Goal: Information Seeking & Learning: Learn about a topic

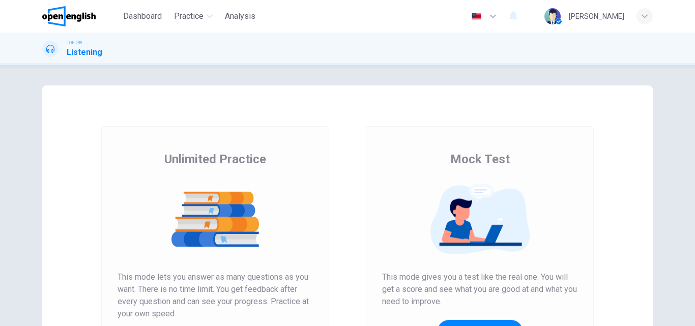
scroll to position [51, 0]
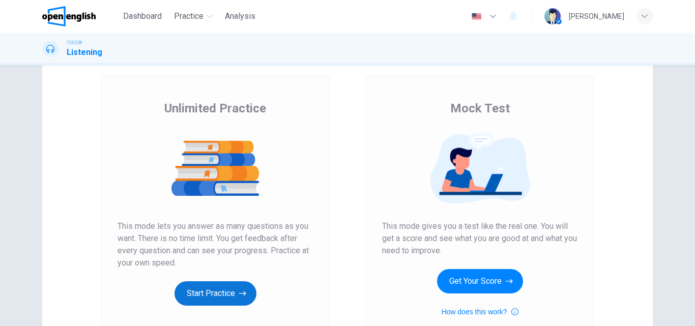
click at [233, 287] on button "Start Practice" at bounding box center [216, 293] width 82 height 24
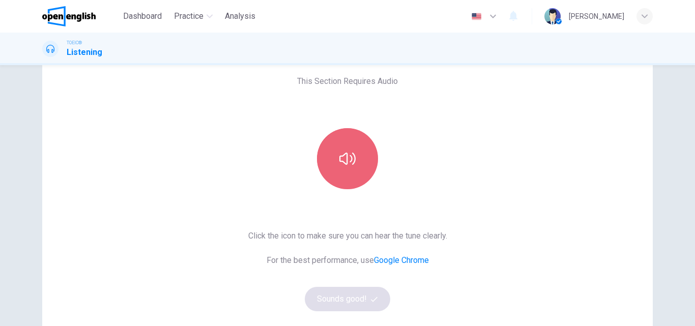
click at [351, 180] on button "button" at bounding box center [347, 158] width 61 height 61
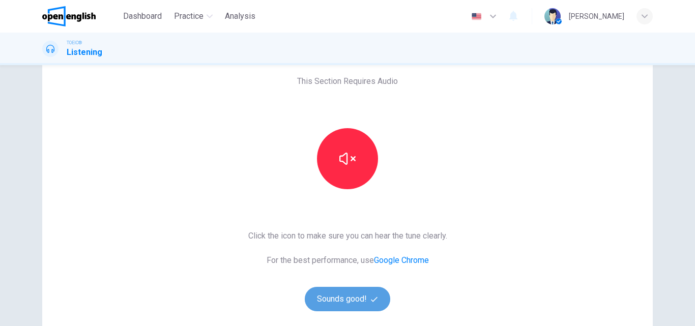
click at [350, 298] on button "Sounds good!" at bounding box center [347, 299] width 85 height 24
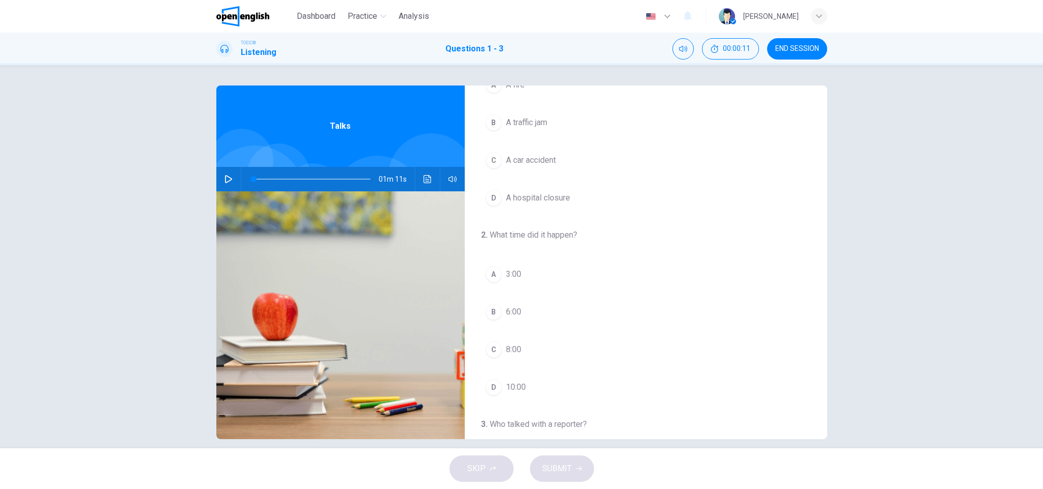
scroll to position [0, 0]
click at [224, 181] on icon "button" at bounding box center [228, 179] width 8 height 8
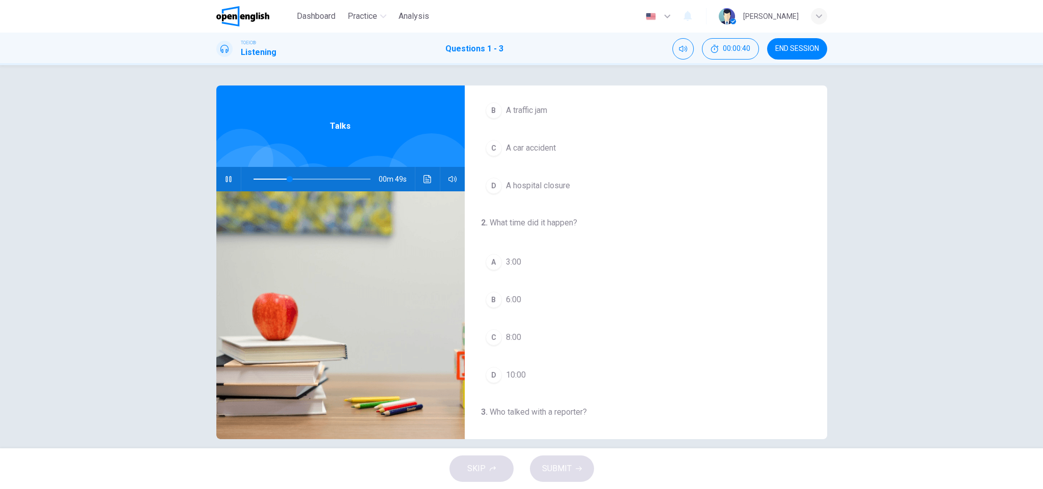
click at [489, 326] on div "C" at bounding box center [493, 337] width 16 height 16
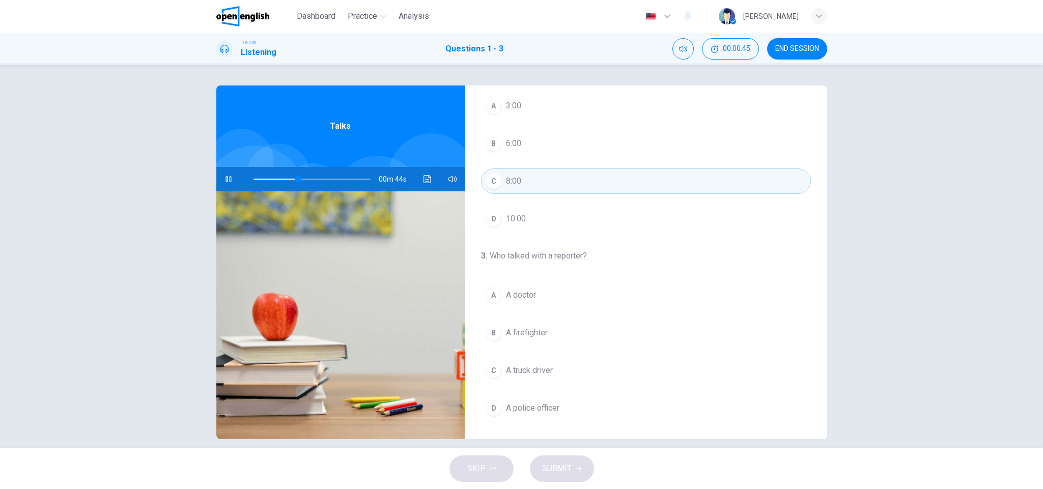
scroll to position [239, 0]
click at [570, 326] on button "D A police officer" at bounding box center [646, 407] width 330 height 25
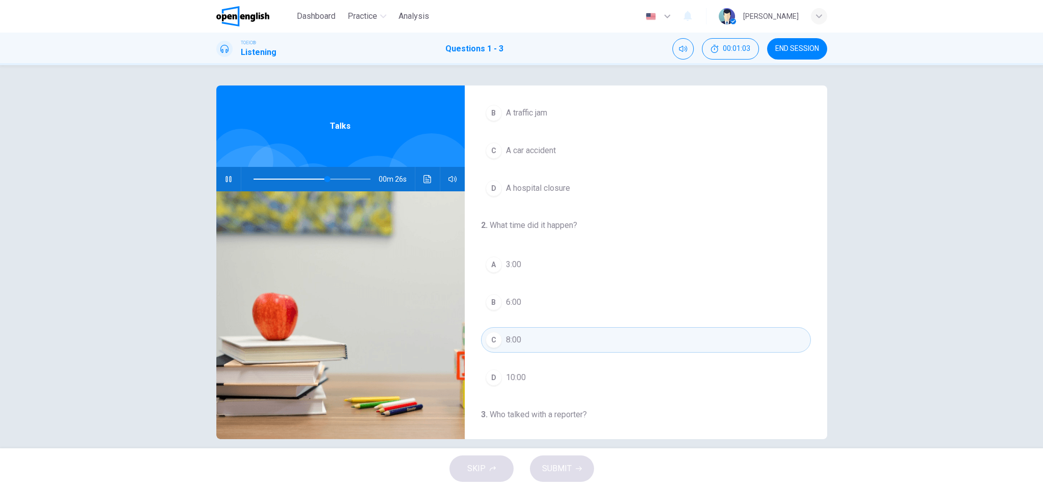
scroll to position [0, 0]
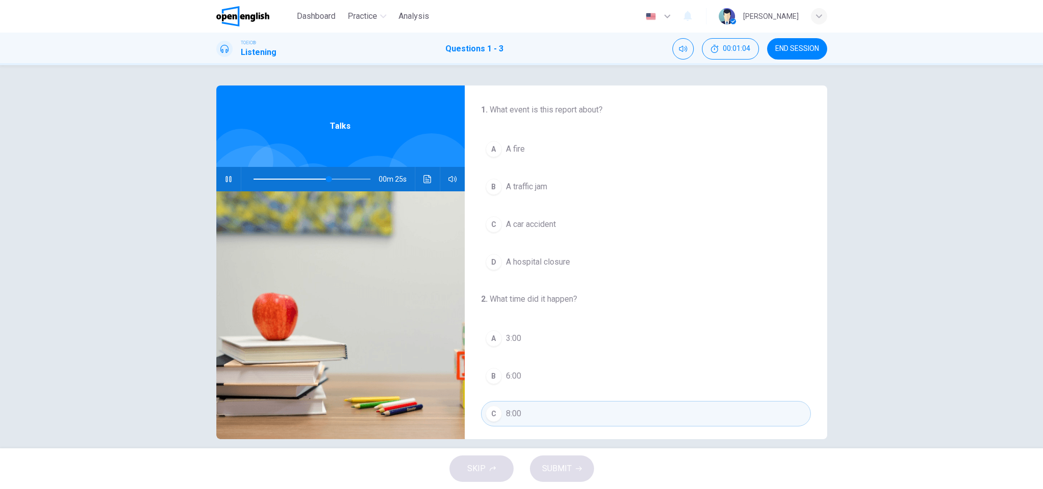
click at [553, 228] on span "A car accident" at bounding box center [531, 224] width 50 height 12
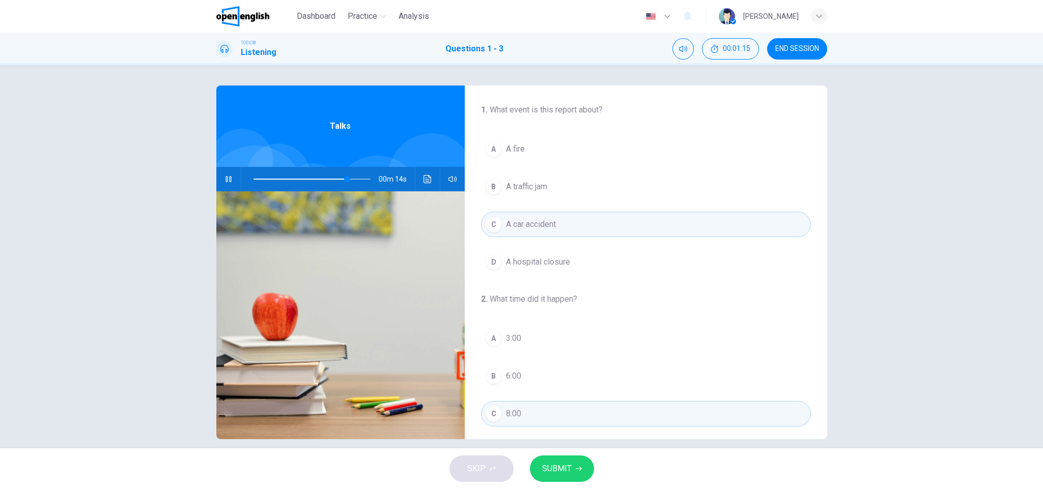
click at [226, 179] on icon "button" at bounding box center [228, 179] width 6 height 6
click at [225, 179] on icon "button" at bounding box center [228, 179] width 8 height 8
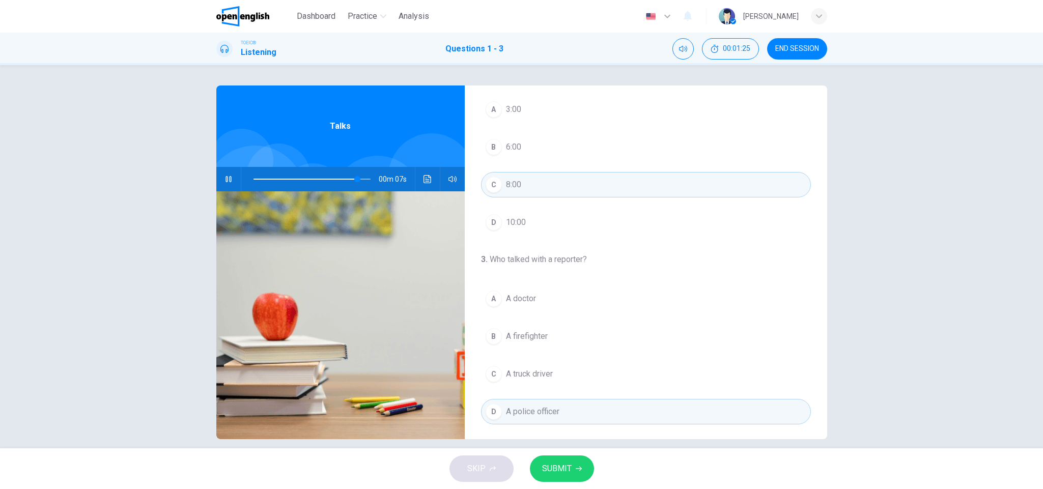
scroll to position [239, 0]
click at [253, 178] on span at bounding box center [311, 179] width 117 height 14
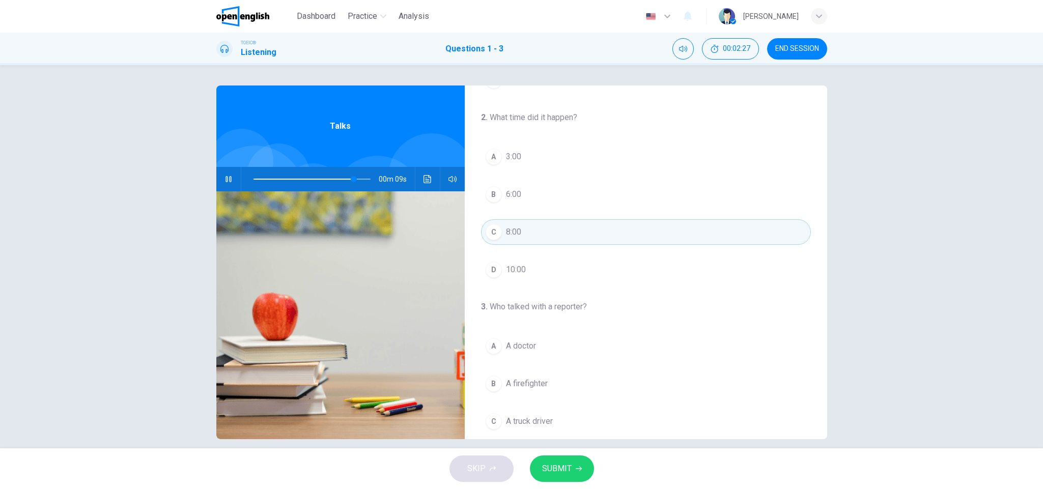
scroll to position [229, 0]
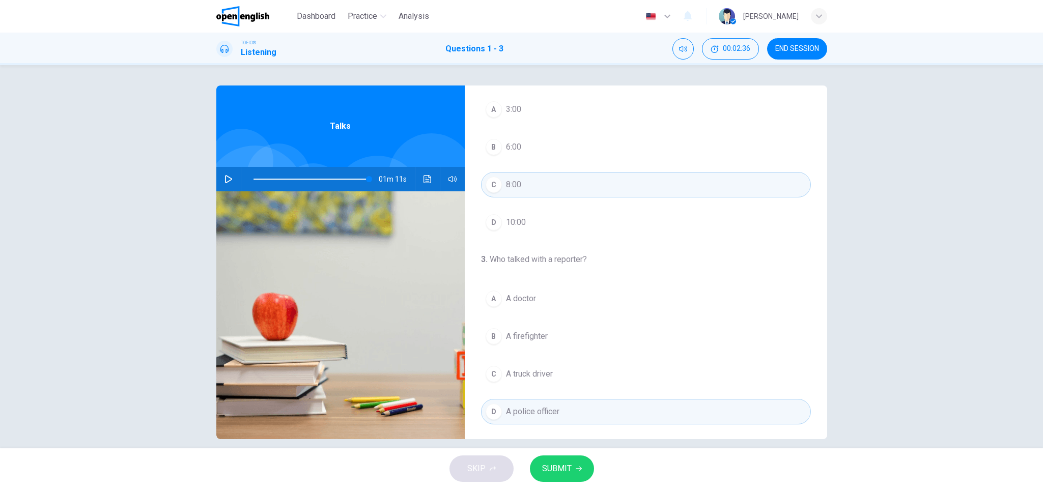
type input "*"
click at [566, 326] on span "SUBMIT" at bounding box center [557, 468] width 30 height 14
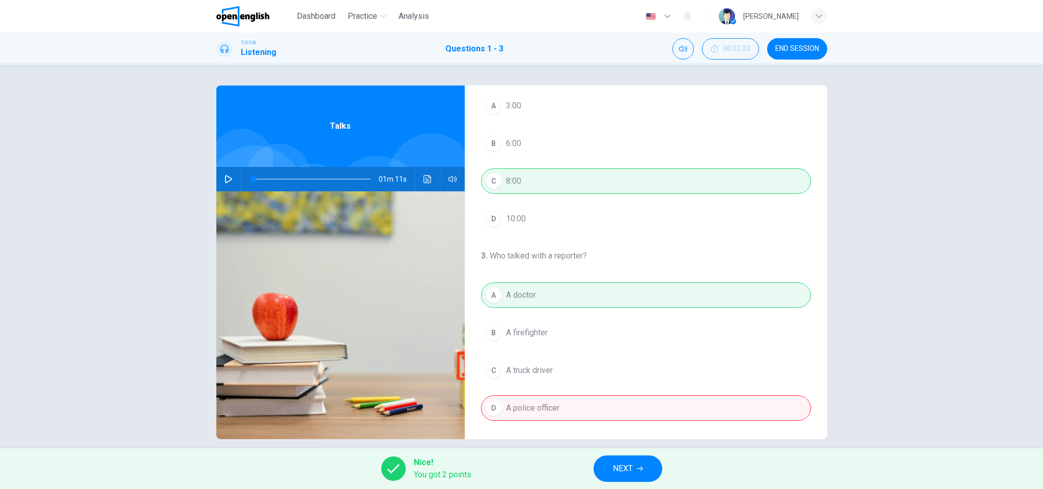
scroll to position [239, 0]
click at [629, 326] on span "NEXT" at bounding box center [623, 468] width 20 height 14
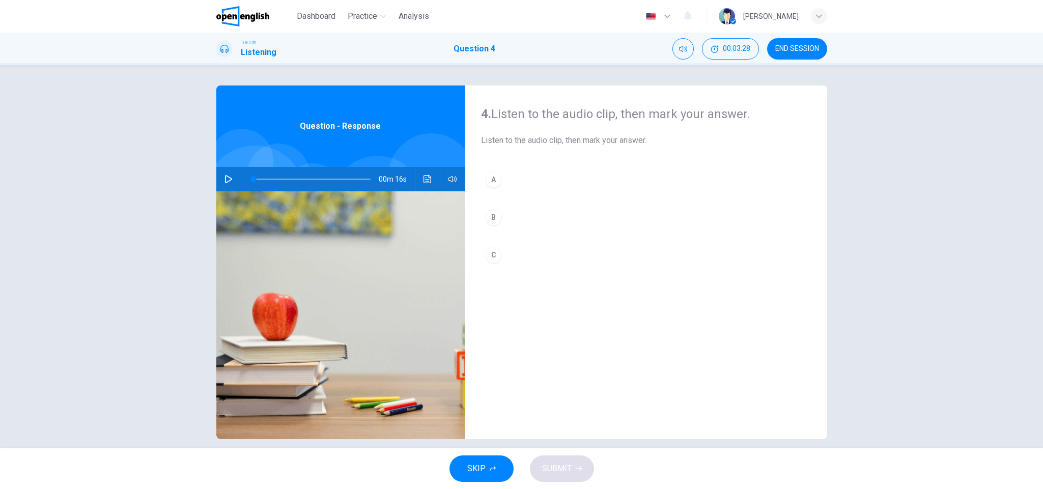
click at [225, 182] on icon "button" at bounding box center [228, 179] width 7 height 8
click at [493, 179] on div "A" at bounding box center [493, 179] width 16 height 16
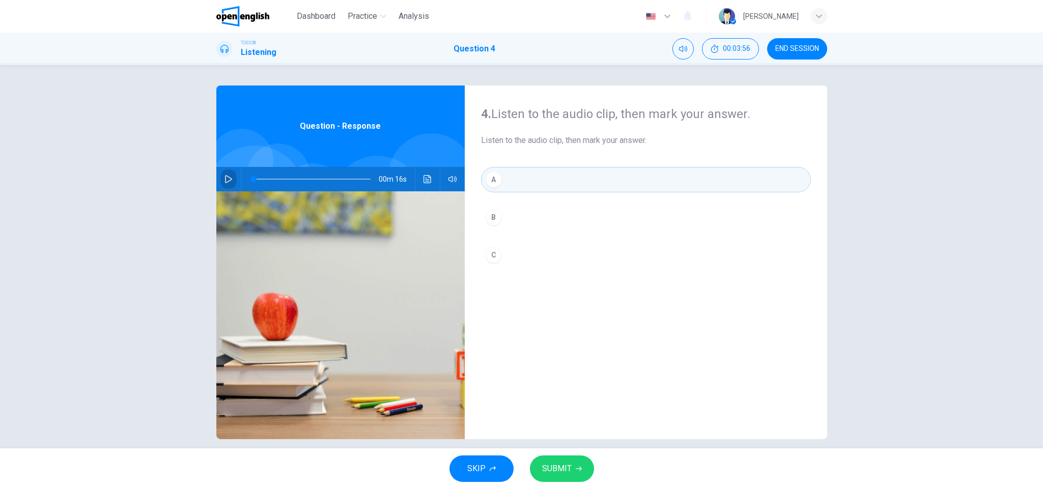
click at [224, 181] on icon "button" at bounding box center [228, 179] width 8 height 8
click at [570, 326] on span "SUBMIT" at bounding box center [557, 468] width 30 height 14
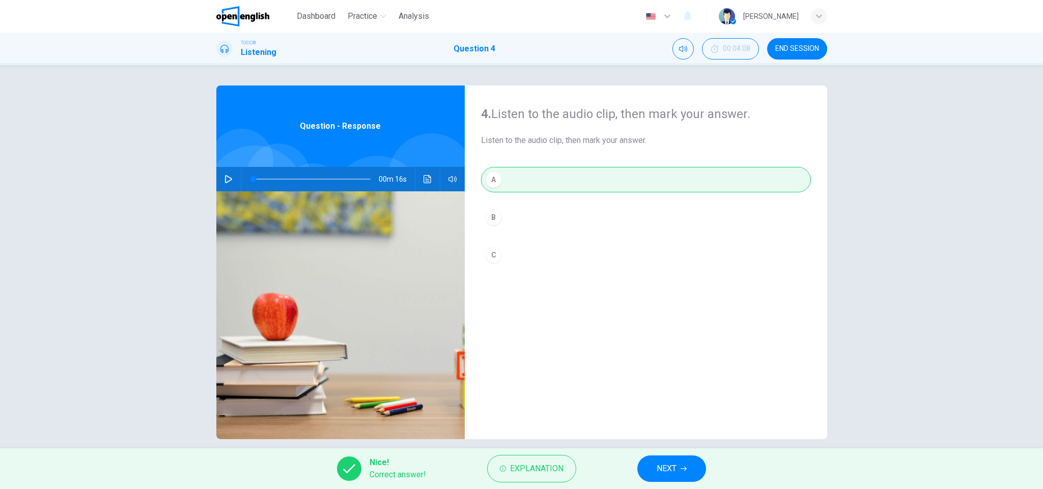
type input "*"
click at [673, 326] on span "NEXT" at bounding box center [666, 468] width 20 height 14
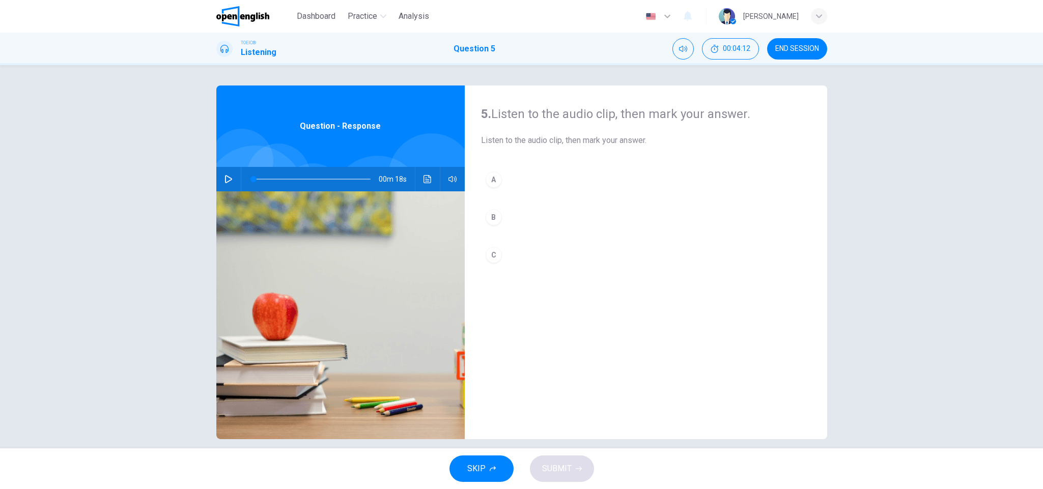
click at [224, 179] on icon "button" at bounding box center [228, 179] width 8 height 8
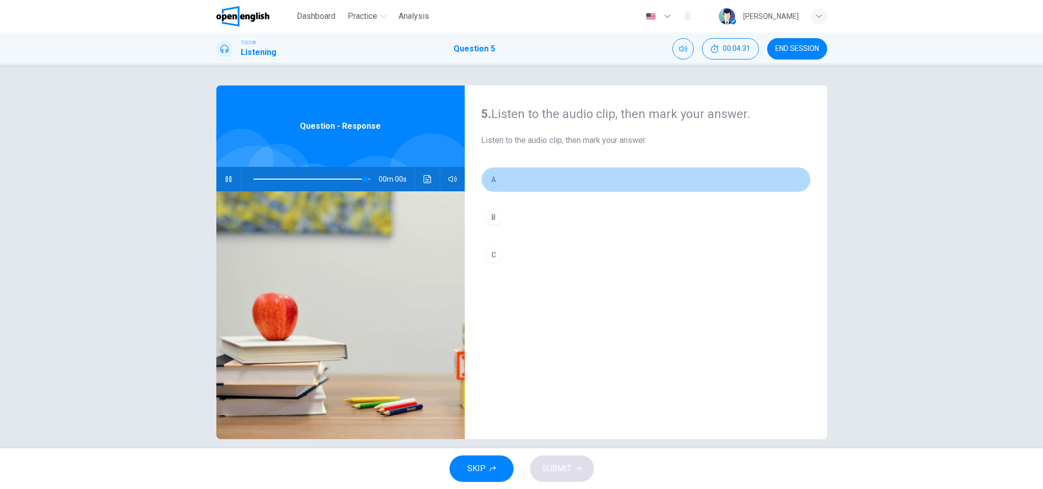
click at [499, 179] on button "A" at bounding box center [646, 179] width 330 height 25
type input "*"
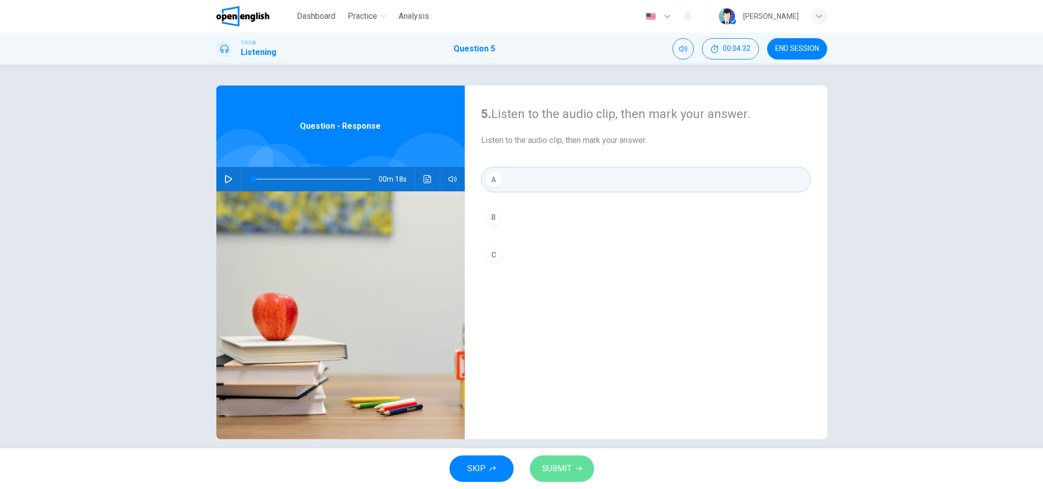
click at [562, 326] on span "SUBMIT" at bounding box center [557, 468] width 30 height 14
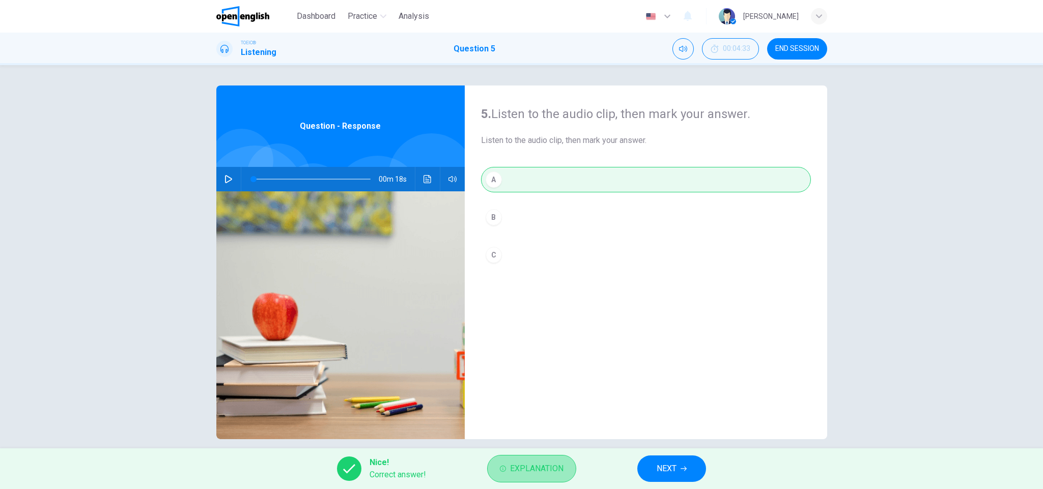
click at [538, 326] on span "Explanation" at bounding box center [536, 468] width 53 height 14
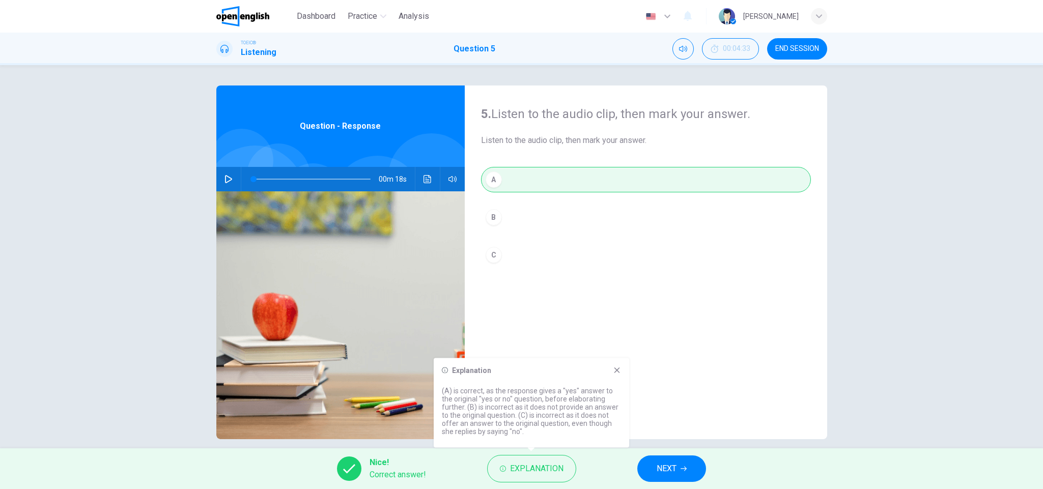
click at [656, 326] on span "NEXT" at bounding box center [666, 468] width 20 height 14
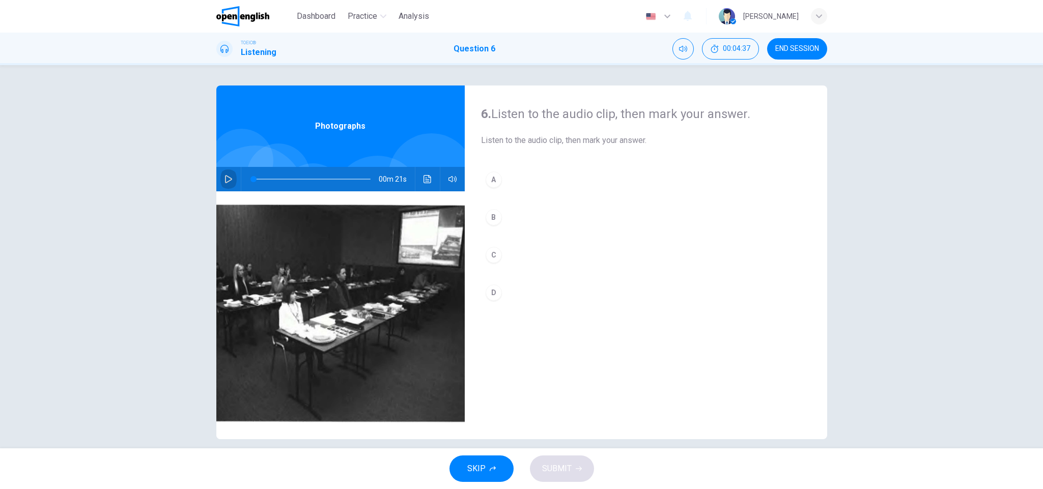
click at [220, 178] on button "button" at bounding box center [228, 179] width 16 height 24
click at [224, 182] on icon "button" at bounding box center [228, 179] width 8 height 8
click at [225, 182] on icon "button" at bounding box center [228, 179] width 7 height 8
click at [224, 178] on icon "button" at bounding box center [228, 179] width 8 height 8
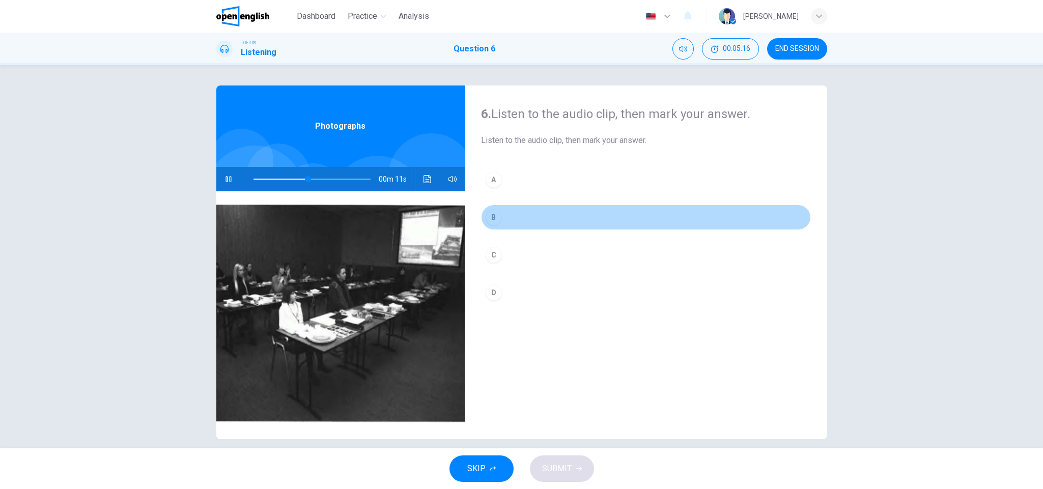
click at [506, 220] on button "B" at bounding box center [646, 217] width 330 height 25
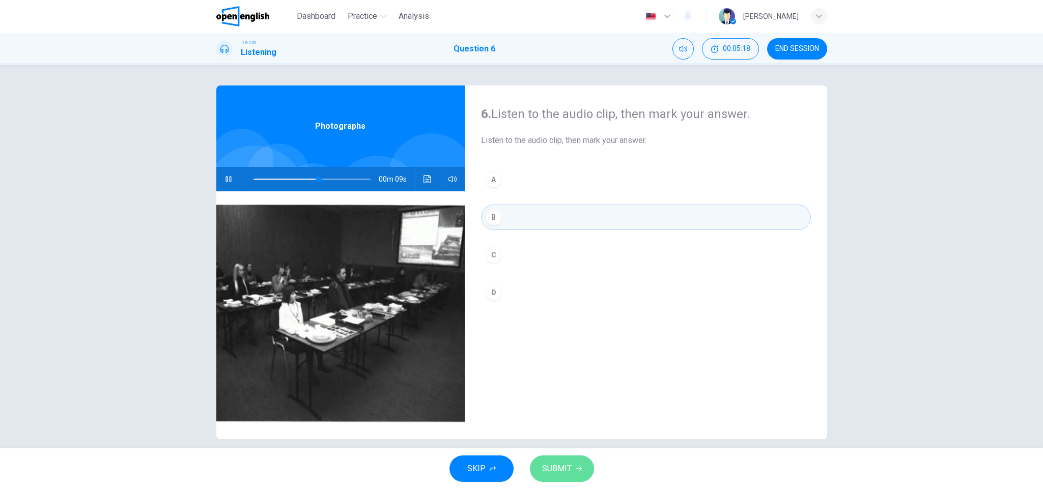
click at [558, 326] on span "SUBMIT" at bounding box center [557, 468] width 30 height 14
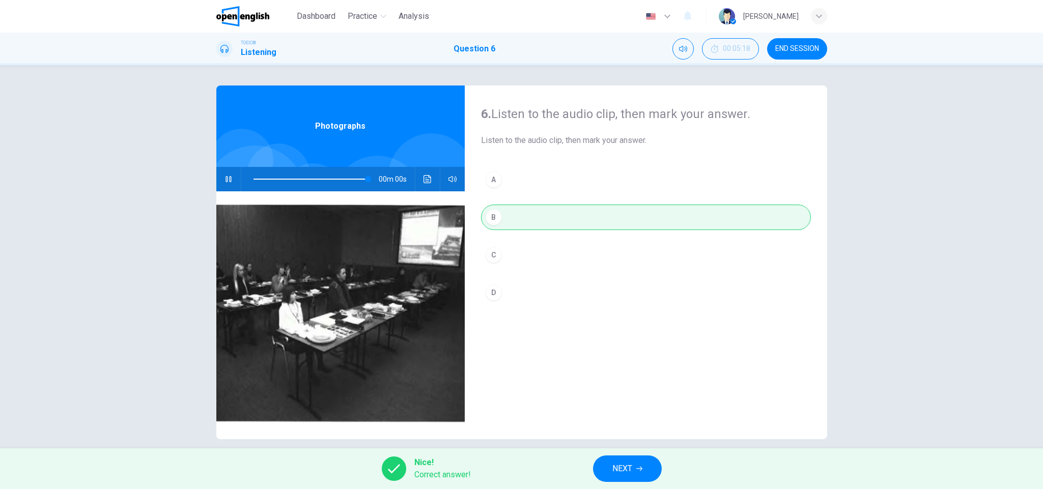
type input "*"
click at [620, 326] on span "NEXT" at bounding box center [622, 468] width 20 height 14
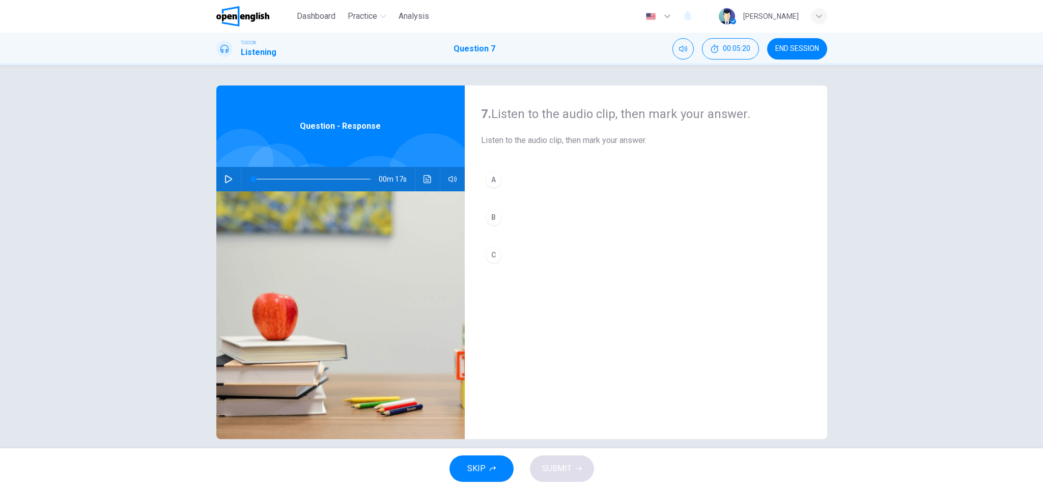
click at [225, 179] on icon "button" at bounding box center [228, 179] width 7 height 8
click at [224, 179] on icon "button" at bounding box center [228, 179] width 8 height 8
click at [224, 182] on icon "button" at bounding box center [228, 179] width 8 height 8
click at [225, 180] on icon "button" at bounding box center [228, 179] width 8 height 8
click at [506, 217] on button "B" at bounding box center [646, 217] width 330 height 25
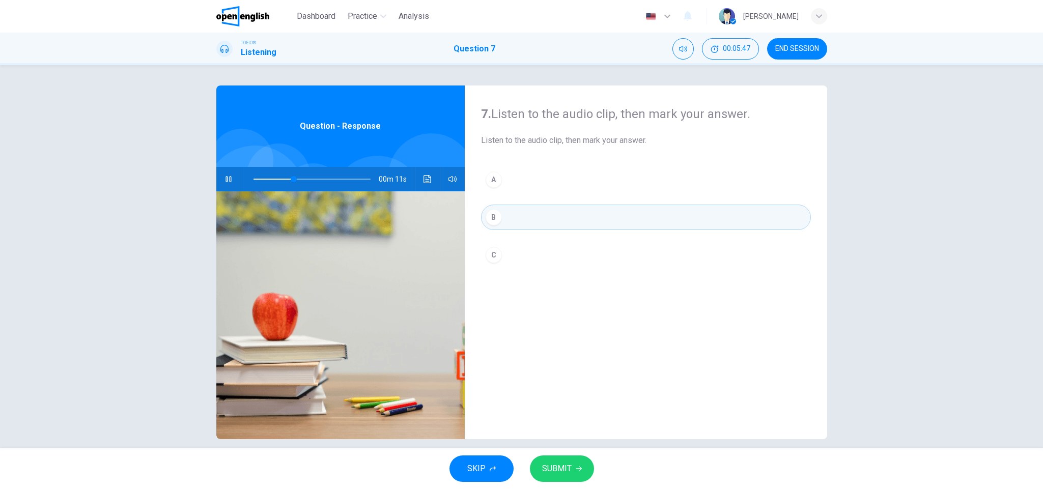
click at [557, 326] on span "SUBMIT" at bounding box center [557, 468] width 30 height 14
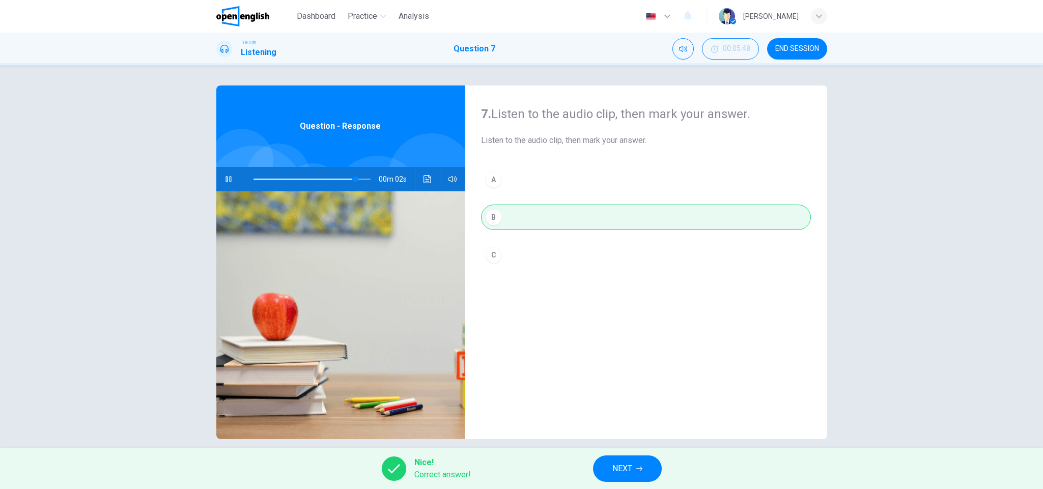
type input "**"
click at [616, 326] on span "NEXT" at bounding box center [622, 468] width 20 height 14
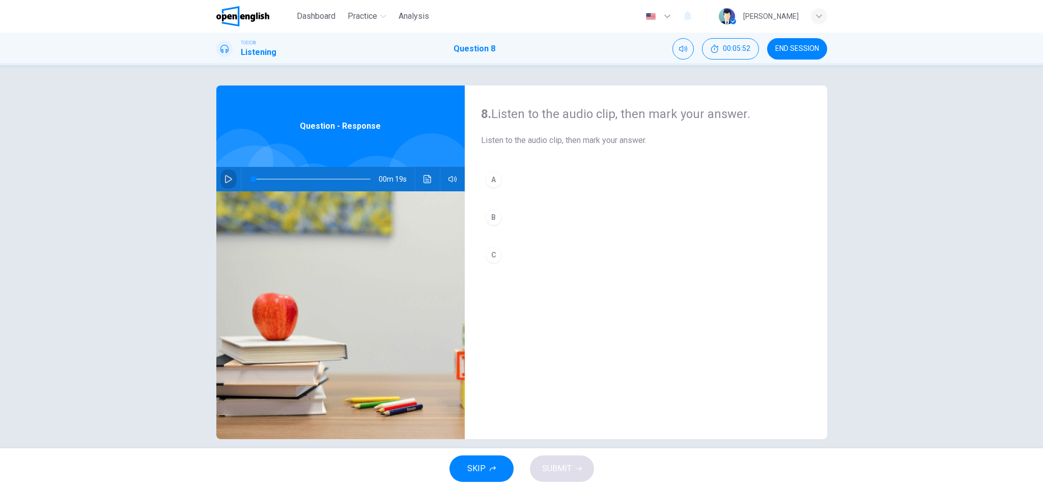
click at [226, 180] on icon "button" at bounding box center [228, 179] width 7 height 8
click at [498, 217] on button "B" at bounding box center [646, 217] width 330 height 25
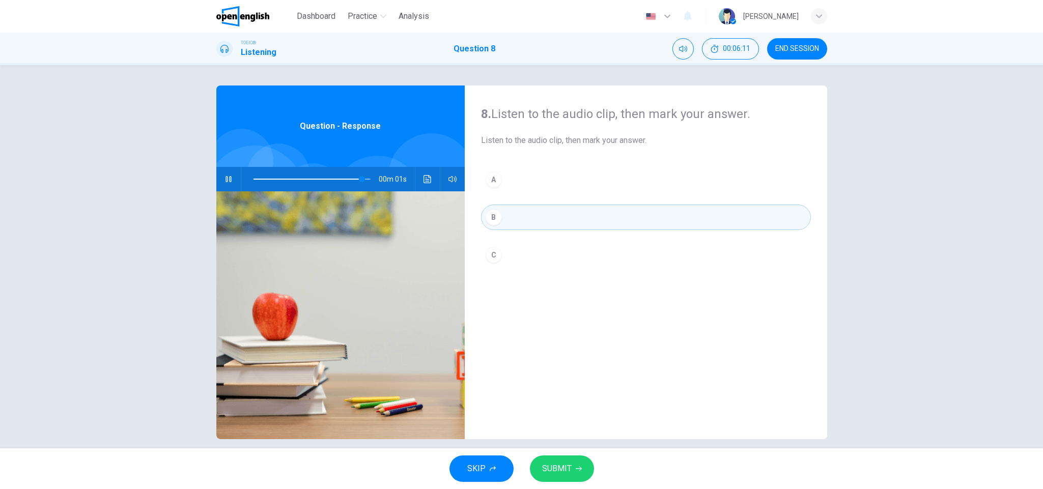
click at [569, 326] on span "SUBMIT" at bounding box center [557, 468] width 30 height 14
type input "*"
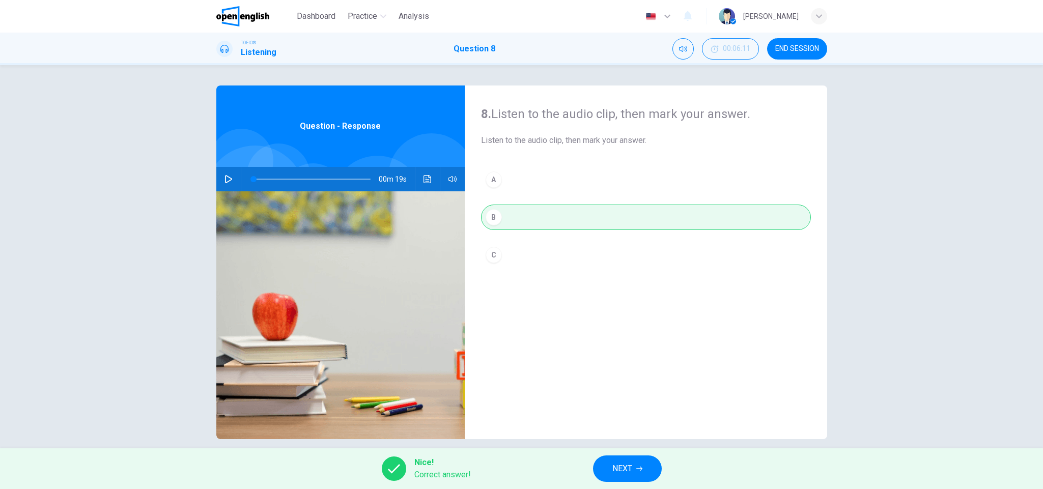
click at [634, 326] on button "NEXT" at bounding box center [627, 468] width 69 height 26
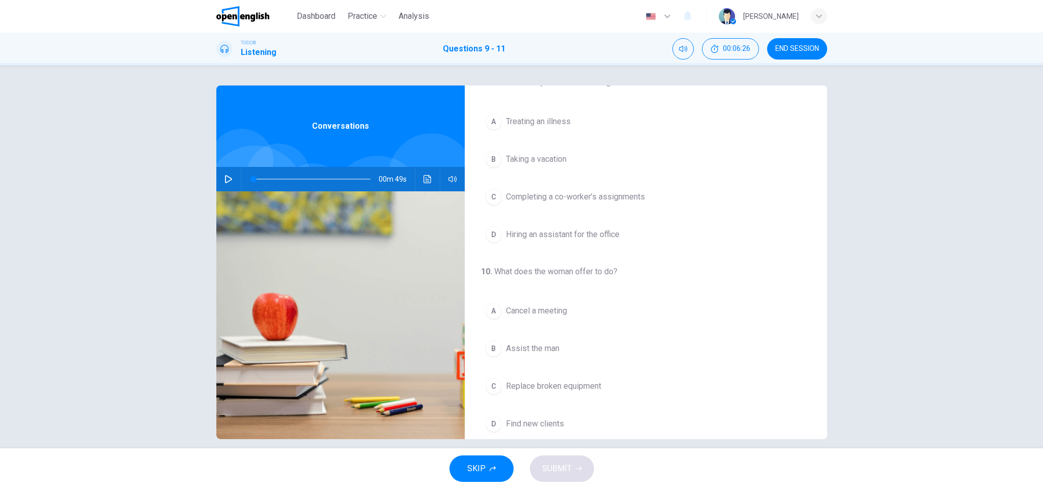
scroll to position [0, 0]
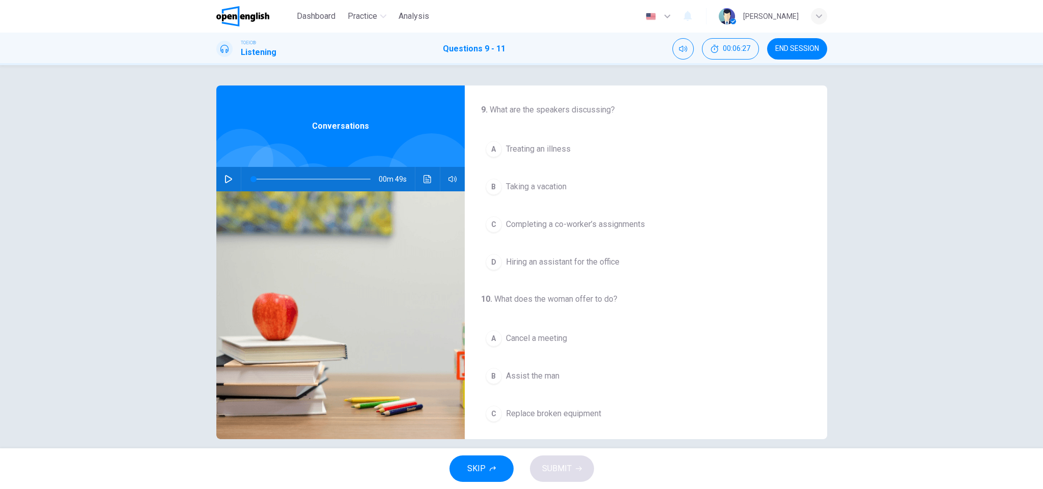
click at [224, 182] on icon "button" at bounding box center [228, 179] width 8 height 8
click at [253, 177] on span at bounding box center [311, 179] width 117 height 14
click at [598, 147] on button "A Treating an illness" at bounding box center [646, 148] width 330 height 25
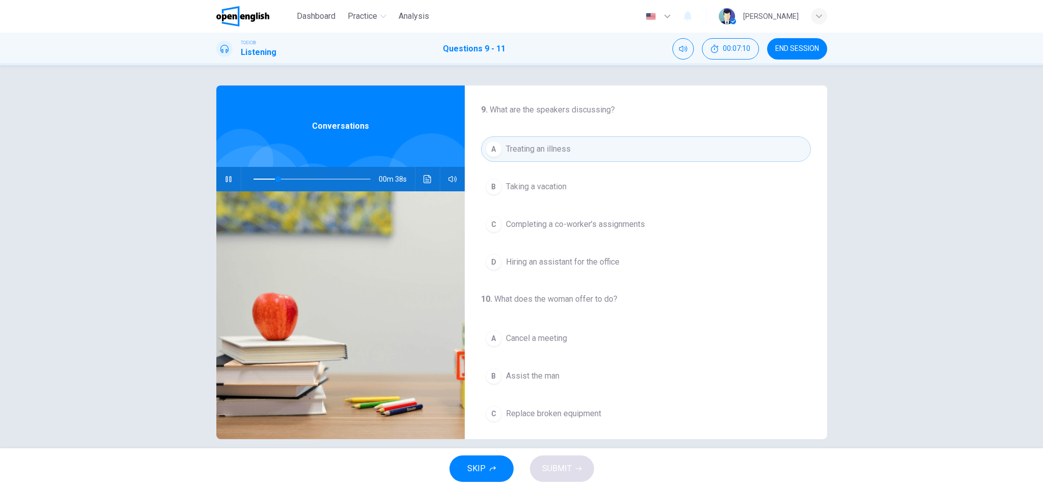
click at [598, 229] on span "Completing a co-worker’s assignments" at bounding box center [575, 224] width 139 height 12
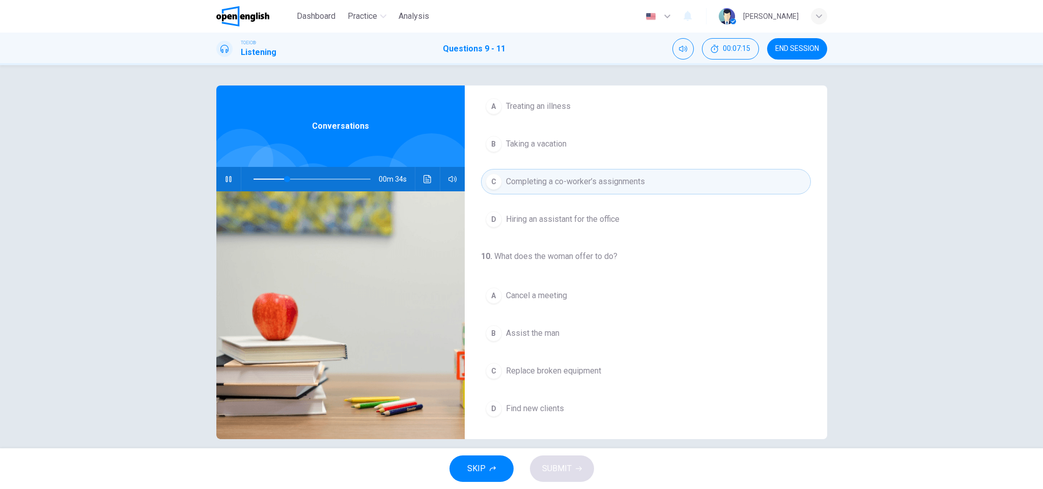
scroll to position [76, 0]
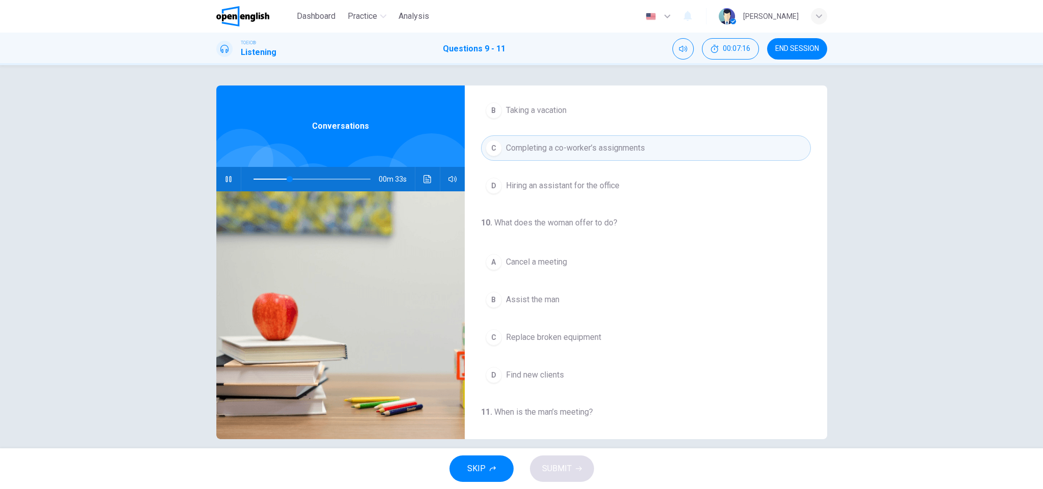
click at [224, 177] on icon "button" at bounding box center [228, 179] width 8 height 8
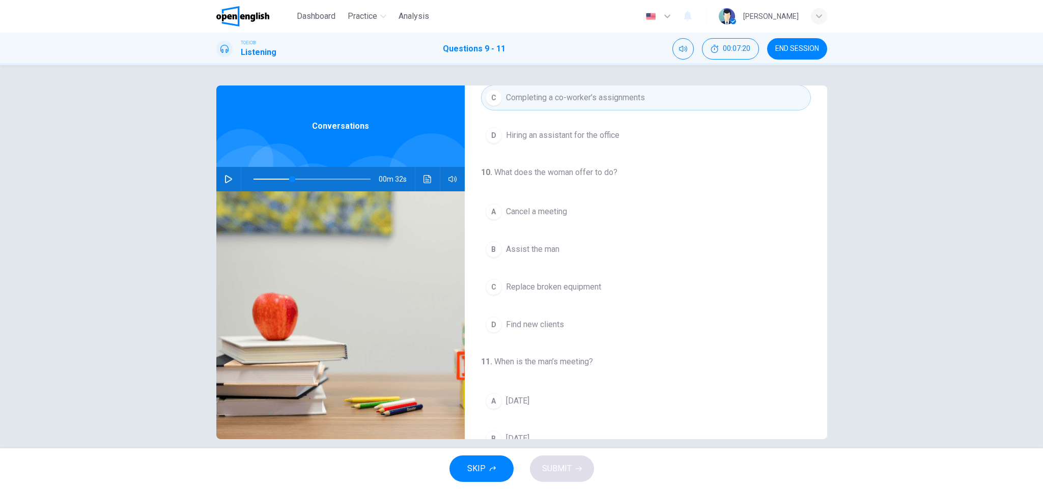
scroll to position [153, 0]
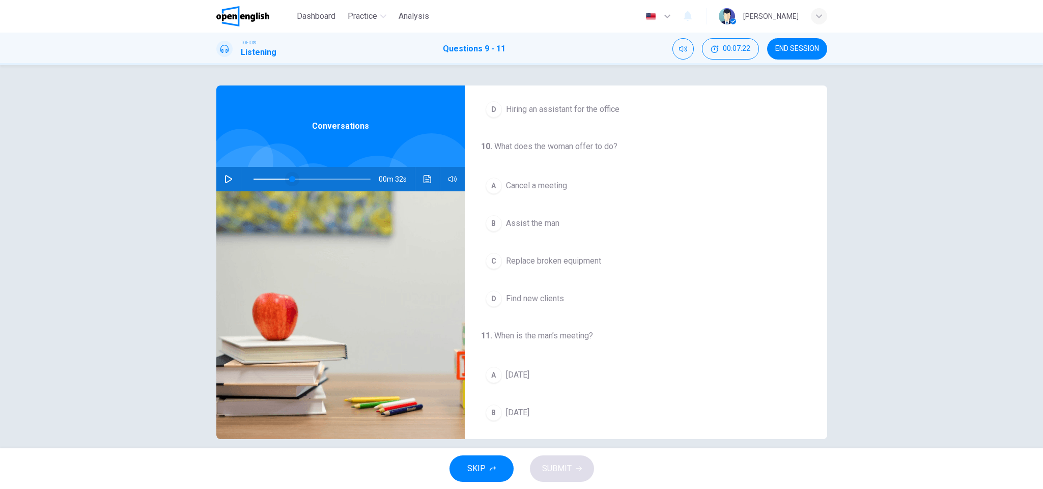
click at [274, 178] on span at bounding box center [311, 179] width 117 height 14
click at [224, 176] on icon "button" at bounding box center [228, 179] width 8 height 8
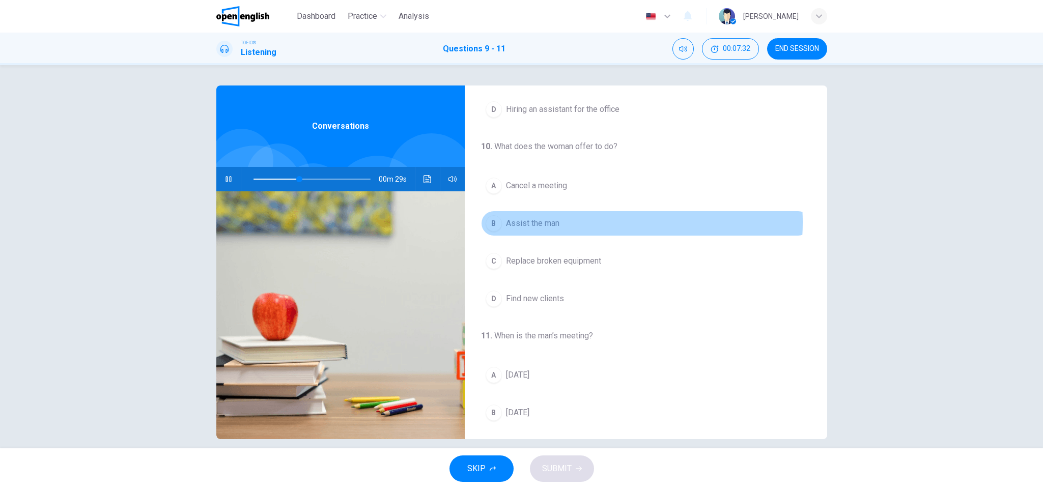
click at [581, 225] on button "B Assist the man" at bounding box center [646, 223] width 330 height 25
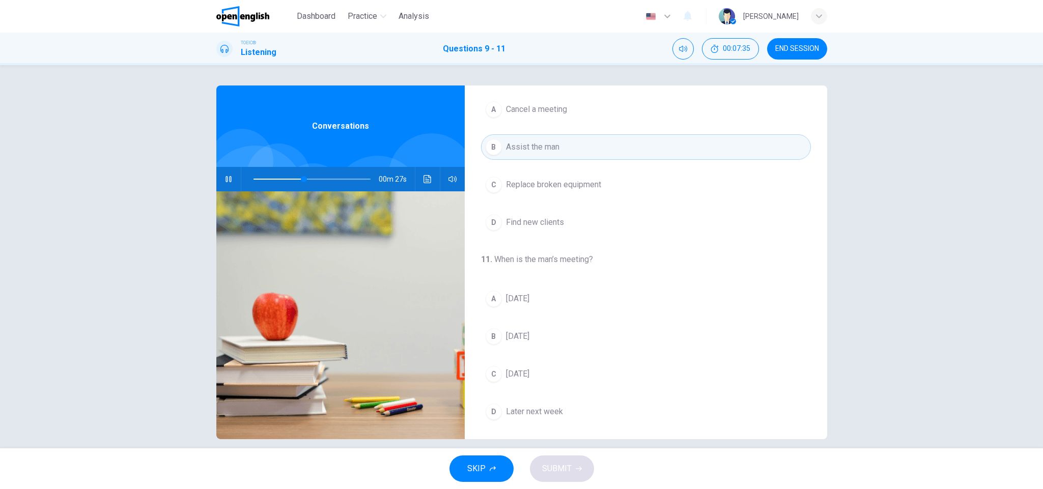
scroll to position [239, 0]
click at [224, 178] on icon "button" at bounding box center [228, 179] width 8 height 8
click at [561, 326] on button "D Later next week" at bounding box center [646, 407] width 330 height 25
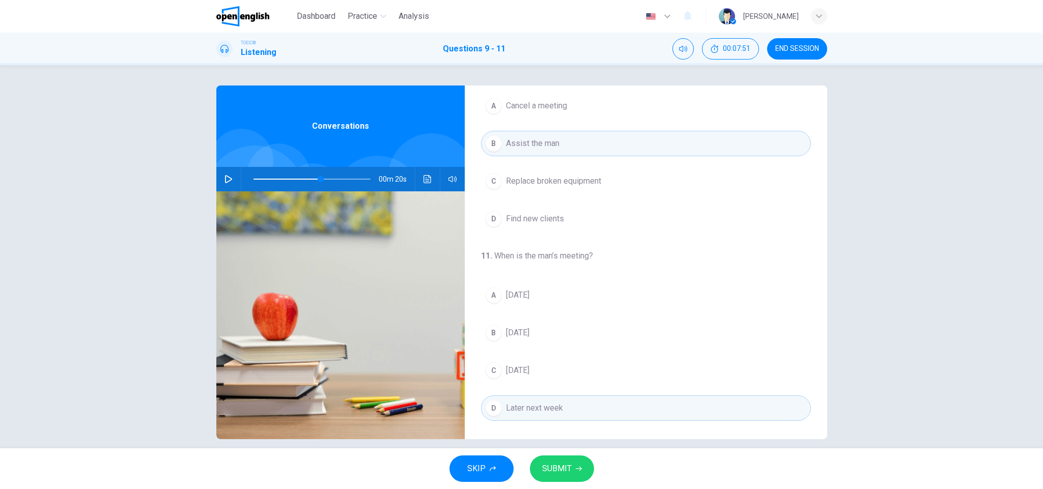
click at [248, 180] on div at bounding box center [309, 179] width 137 height 24
click at [253, 178] on span at bounding box center [311, 179] width 117 height 14
click at [224, 175] on icon "button" at bounding box center [228, 179] width 8 height 8
click at [533, 324] on button "B [DATE]" at bounding box center [646, 332] width 330 height 25
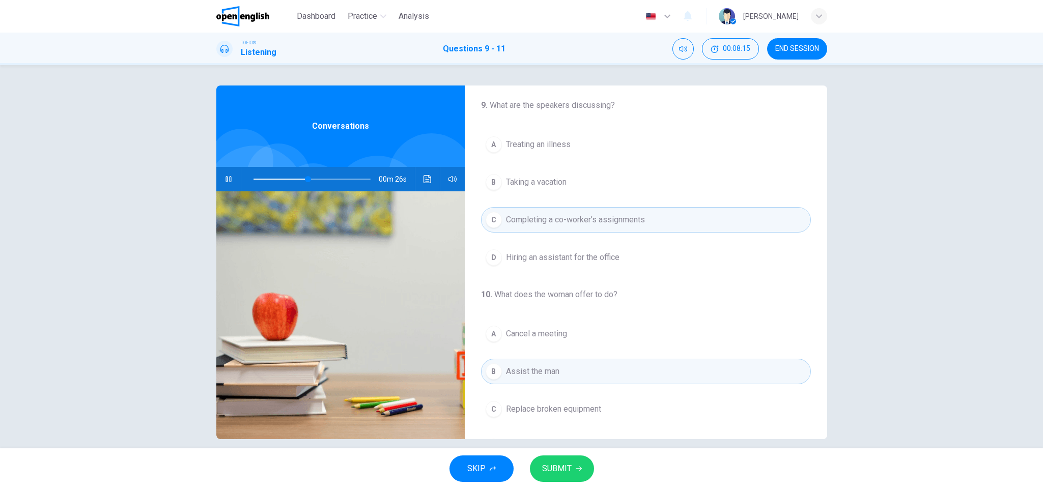
scroll to position [0, 0]
click at [564, 326] on button "SUBMIT" at bounding box center [562, 468] width 64 height 26
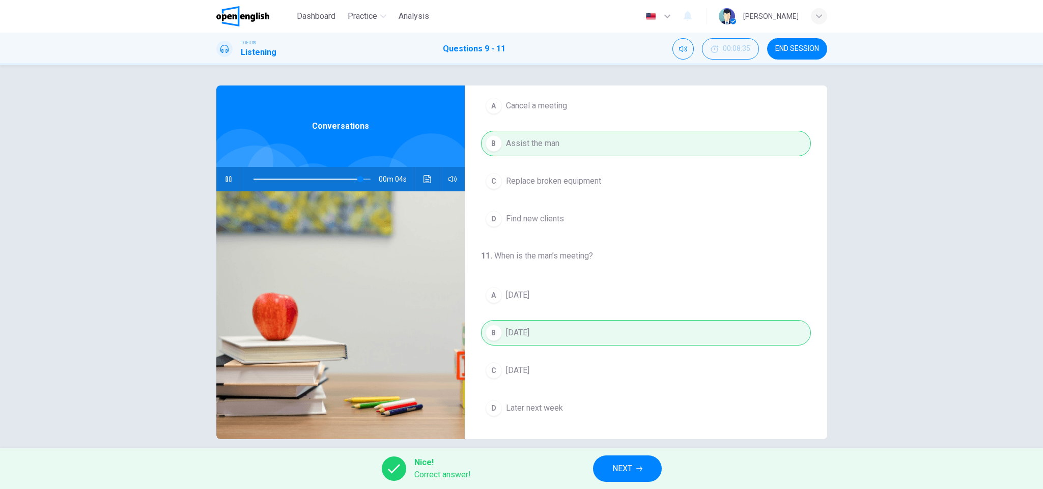
scroll to position [239, 0]
type input "**"
click at [628, 326] on span "NEXT" at bounding box center [622, 468] width 20 height 14
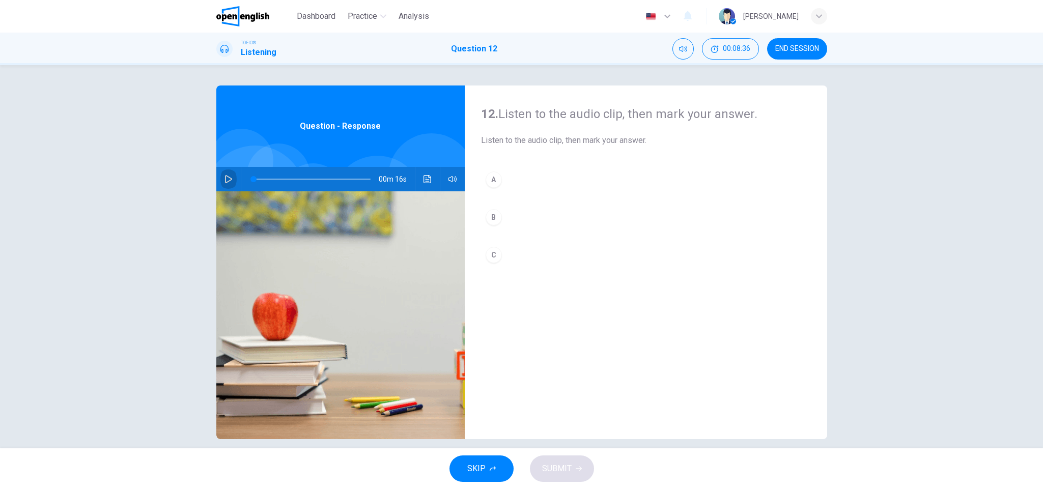
click at [225, 176] on icon "button" at bounding box center [228, 179] width 8 height 8
click at [499, 178] on button "A" at bounding box center [646, 179] width 330 height 25
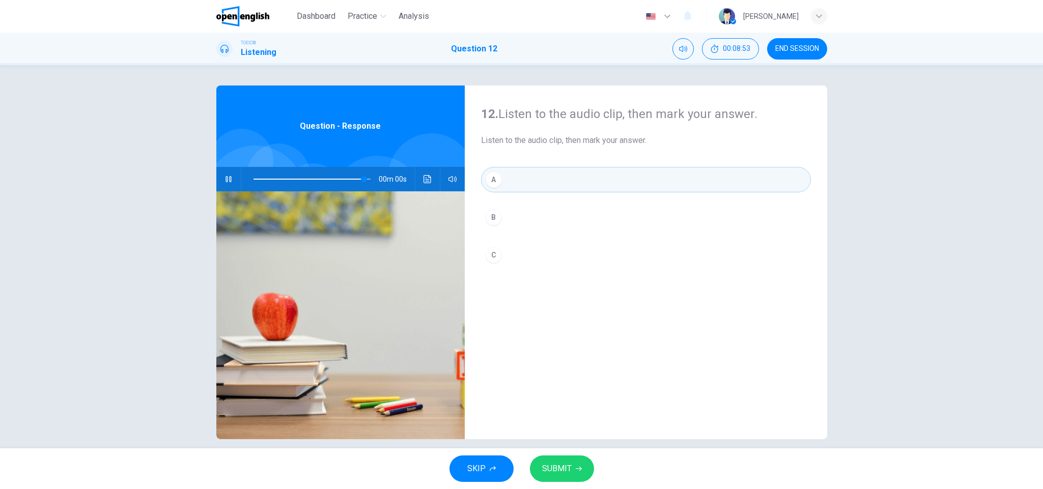
type input "*"
click at [551, 326] on span "SUBMIT" at bounding box center [557, 468] width 30 height 14
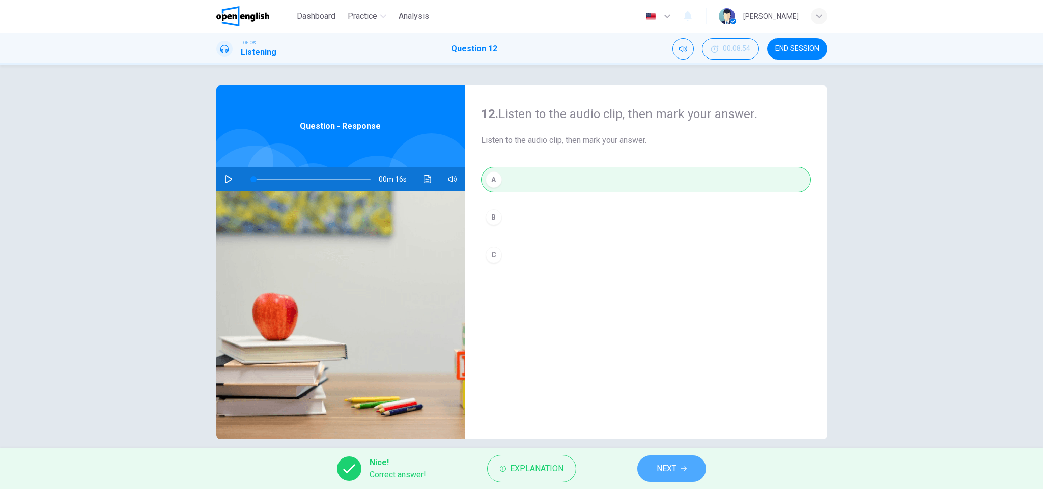
click at [663, 326] on span "NEXT" at bounding box center [666, 468] width 20 height 14
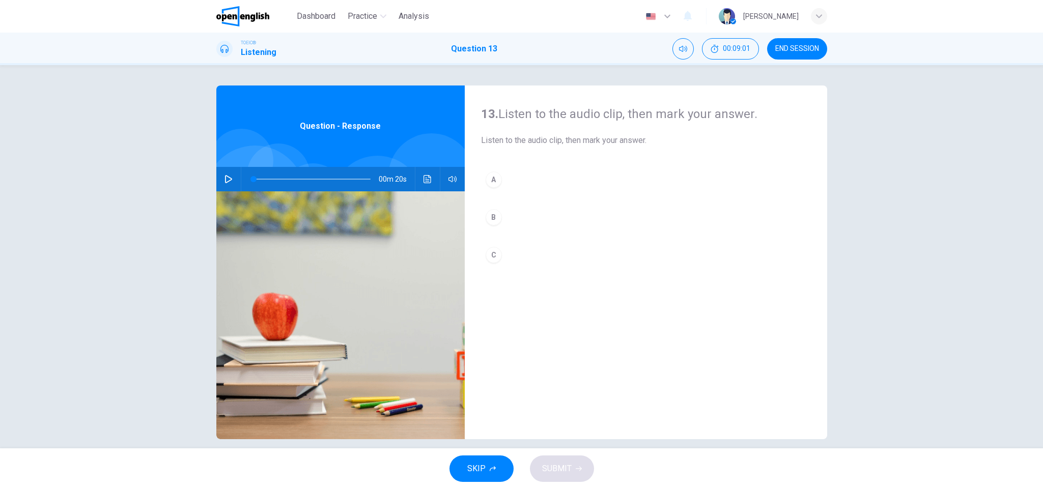
click at [224, 181] on icon "button" at bounding box center [228, 179] width 8 height 8
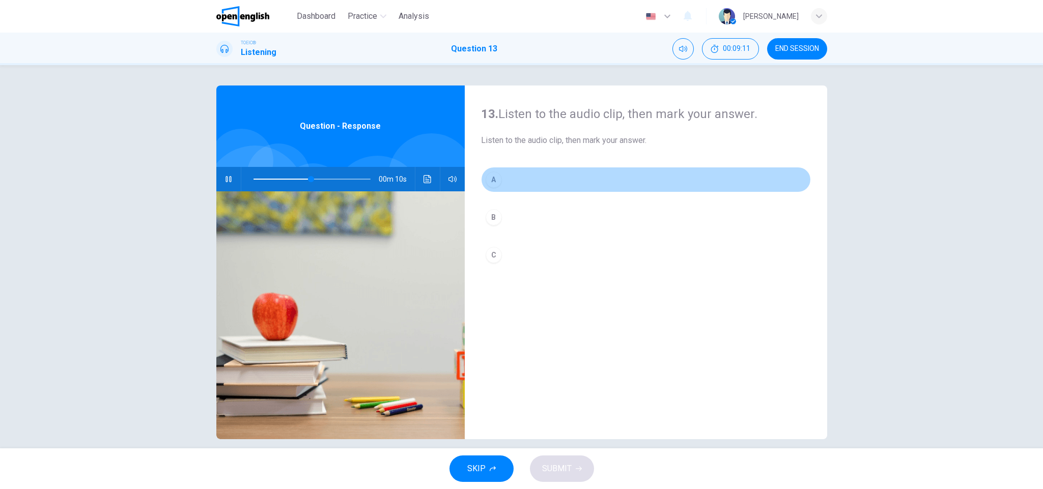
click at [497, 176] on div "A" at bounding box center [493, 179] width 16 height 16
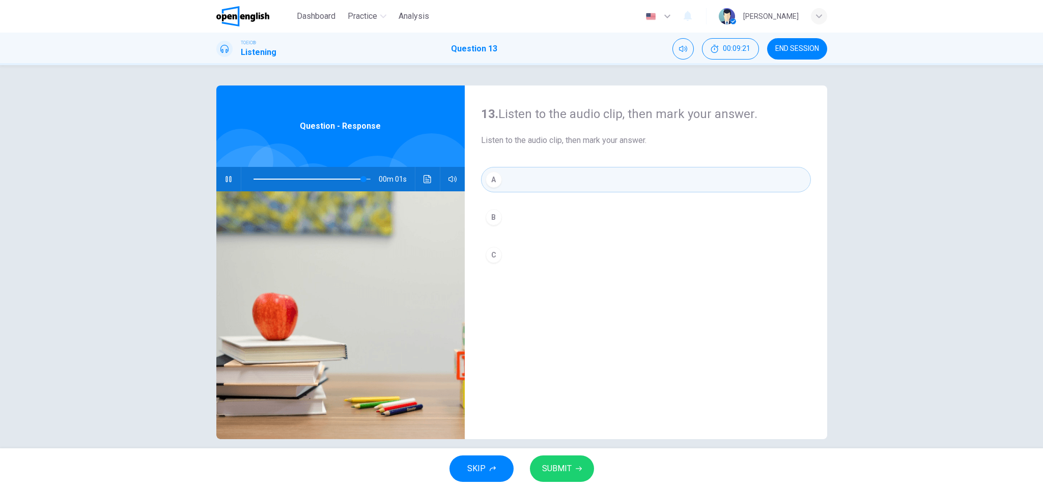
click at [550, 326] on span "SUBMIT" at bounding box center [557, 468] width 30 height 14
type input "*"
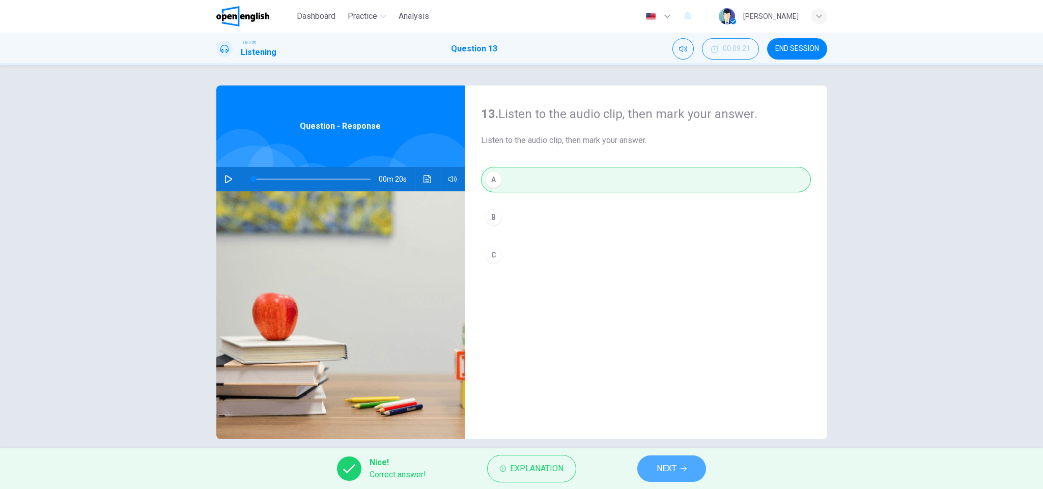
click at [661, 326] on span "NEXT" at bounding box center [666, 468] width 20 height 14
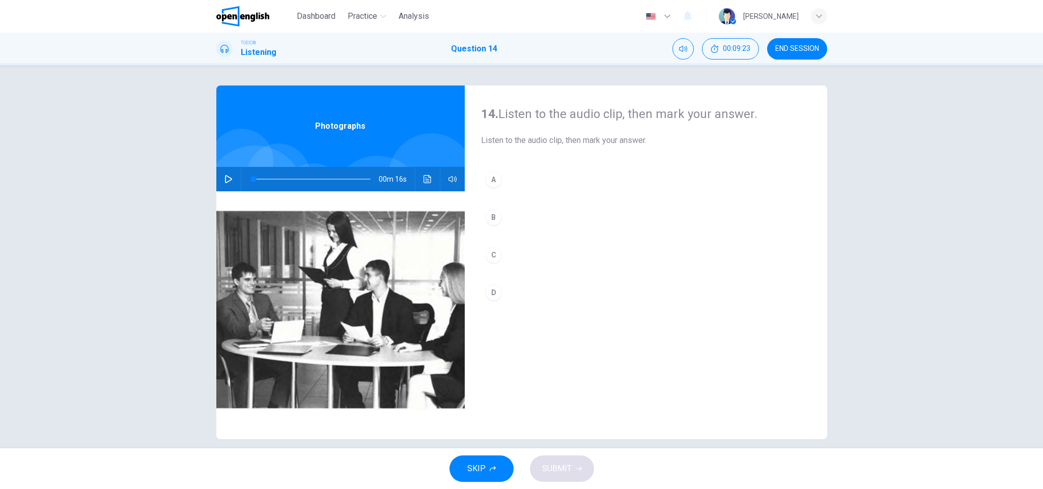
click at [225, 180] on icon "button" at bounding box center [228, 179] width 8 height 8
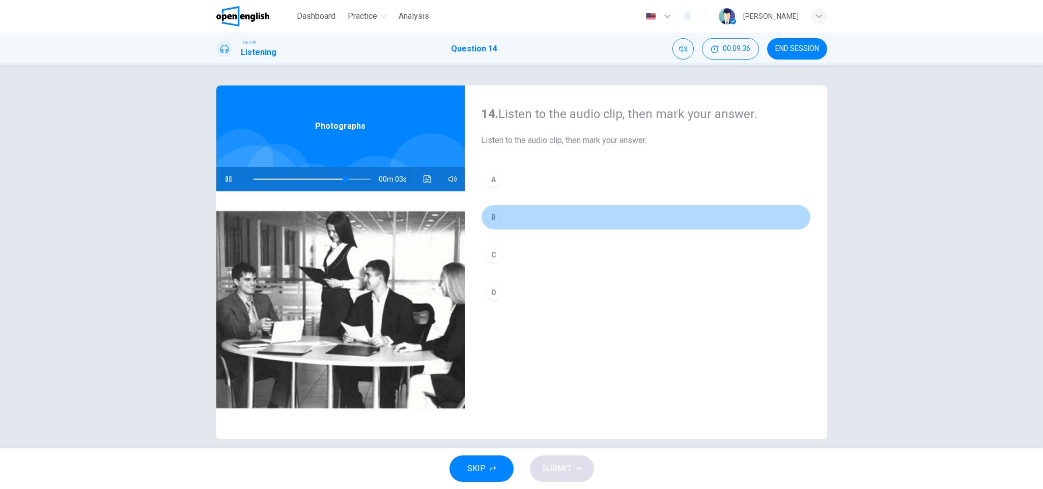
click at [501, 220] on button "B" at bounding box center [646, 217] width 330 height 25
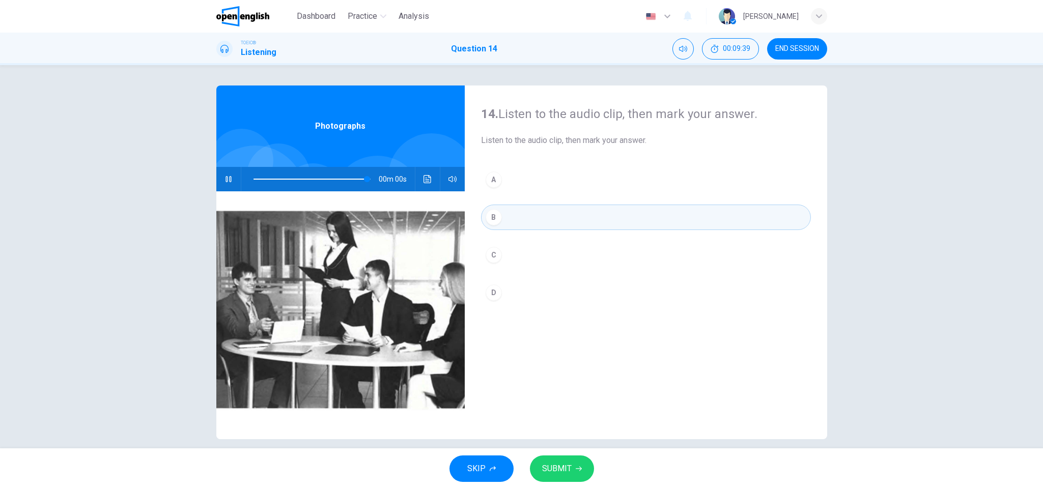
type input "*"
click at [566, 326] on span "SUBMIT" at bounding box center [557, 468] width 30 height 14
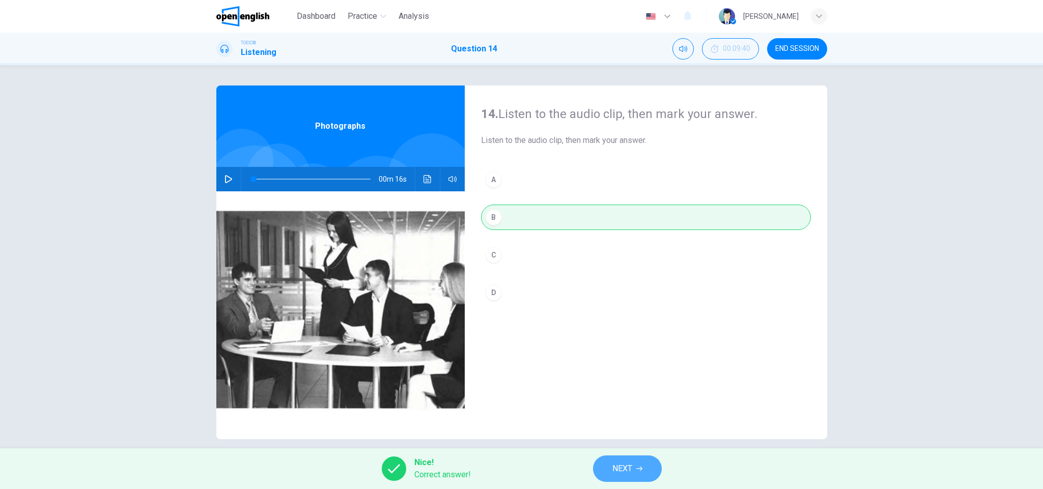
click at [623, 326] on span "NEXT" at bounding box center [622, 468] width 20 height 14
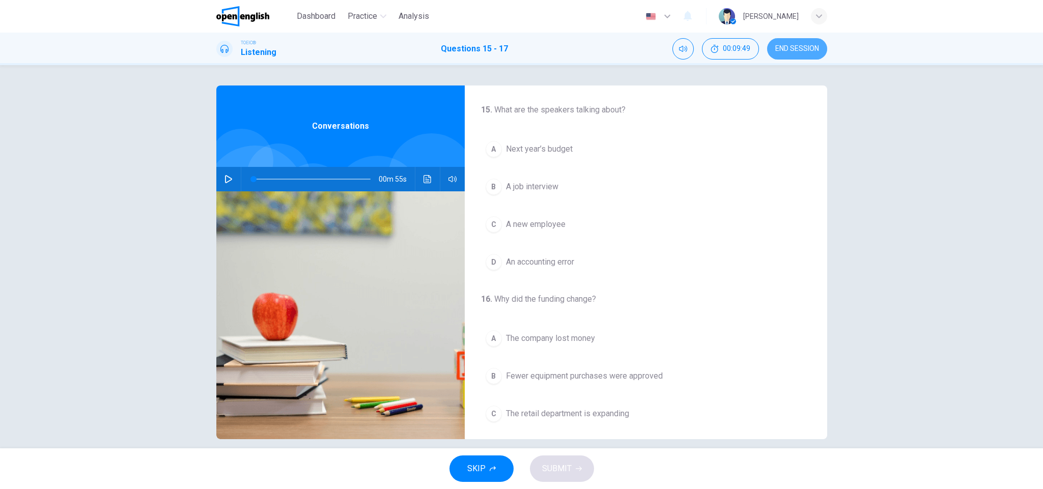
click at [695, 51] on span "END SESSION" at bounding box center [797, 49] width 44 height 8
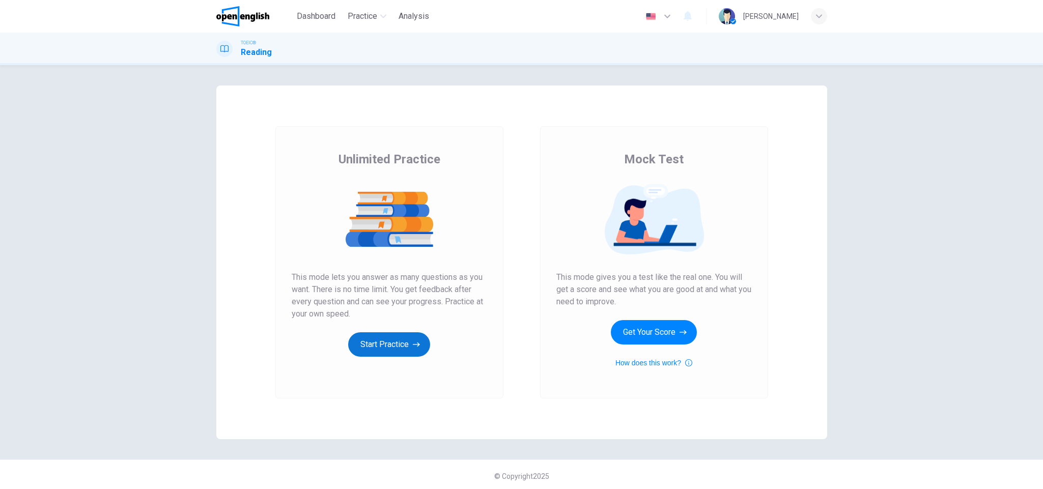
click at [401, 347] on button "Start Practice" at bounding box center [389, 344] width 82 height 24
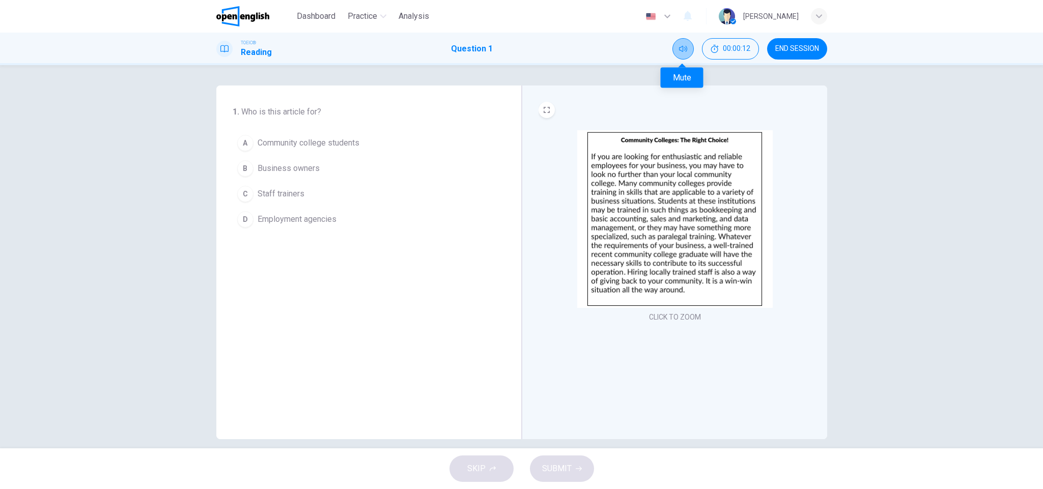
click at [678, 54] on button "Mute" at bounding box center [682, 48] width 21 height 21
click at [678, 53] on button "Unmute" at bounding box center [682, 48] width 21 height 21
click at [336, 142] on span "Community college students" at bounding box center [308, 143] width 102 height 12
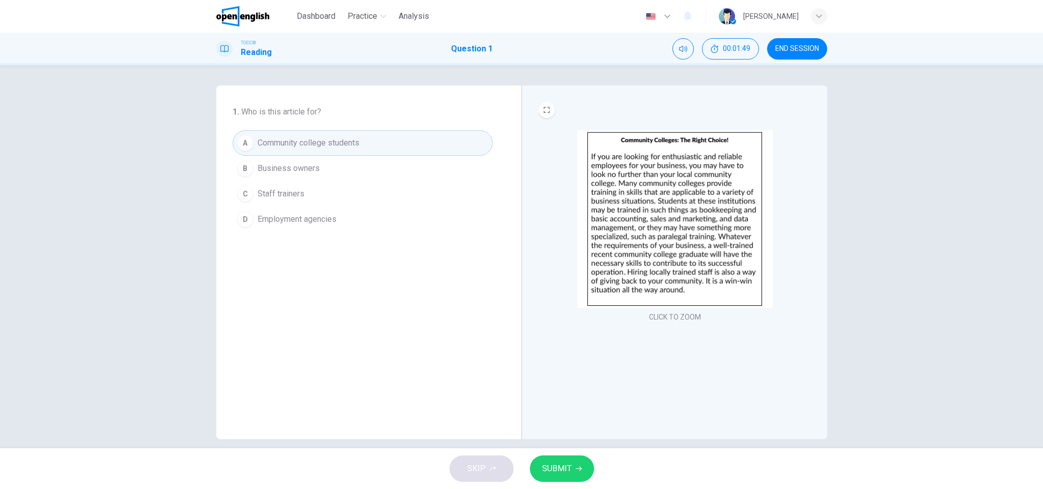
click at [555, 479] on button "SUBMIT" at bounding box center [562, 468] width 64 height 26
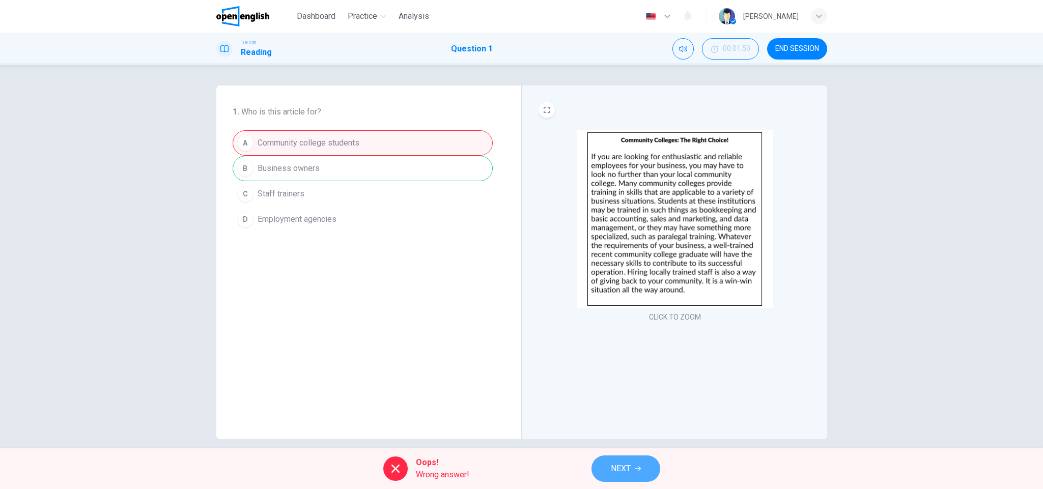
click at [611, 468] on span "NEXT" at bounding box center [621, 468] width 20 height 14
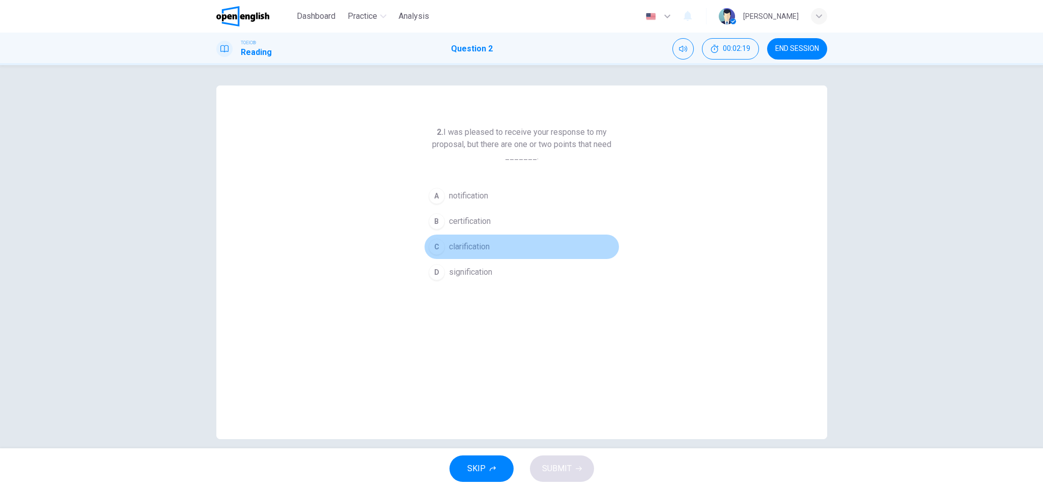
click at [483, 246] on span "clarification" at bounding box center [469, 247] width 41 height 12
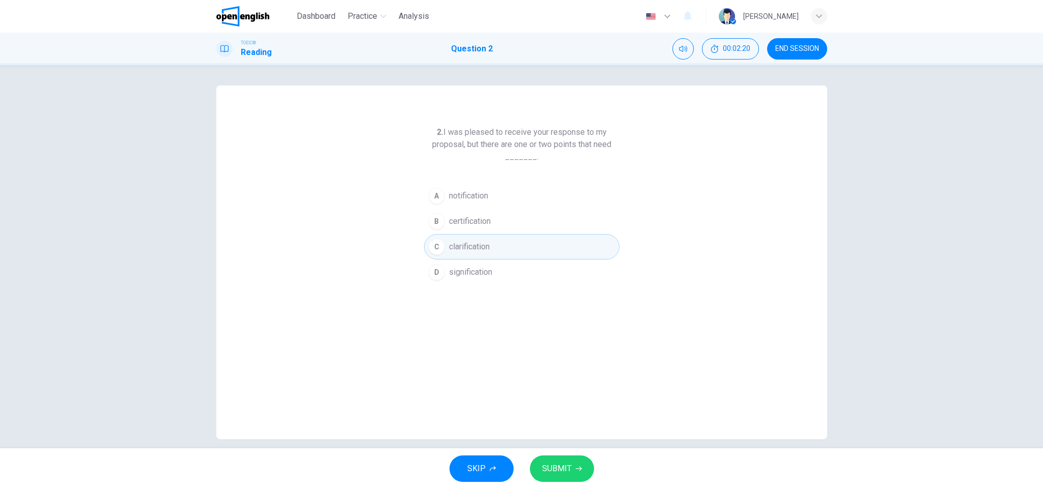
click at [565, 458] on button "SUBMIT" at bounding box center [562, 468] width 64 height 26
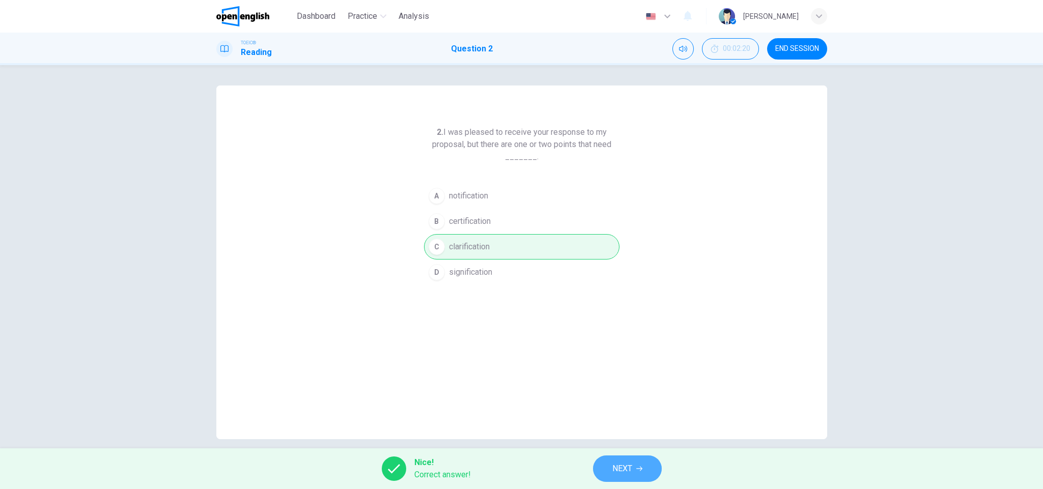
click at [614, 468] on span "NEXT" at bounding box center [622, 468] width 20 height 14
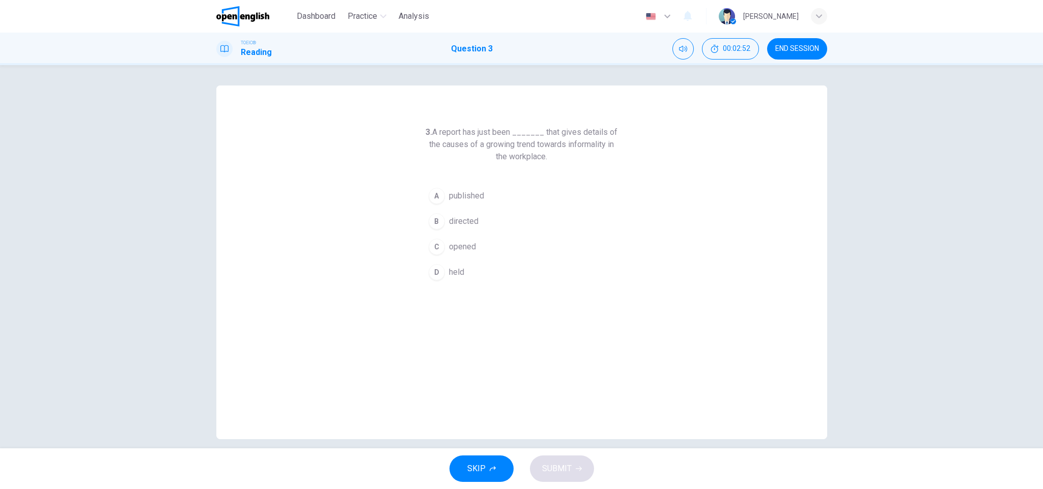
click at [505, 193] on button "A published" at bounding box center [521, 195] width 195 height 25
click at [567, 466] on span "SUBMIT" at bounding box center [557, 468] width 30 height 14
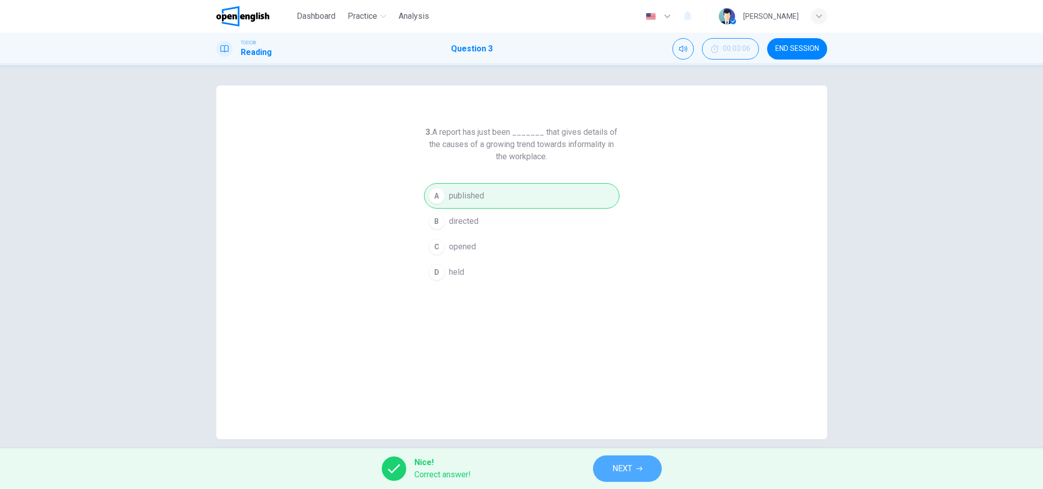
click at [625, 466] on span "NEXT" at bounding box center [622, 468] width 20 height 14
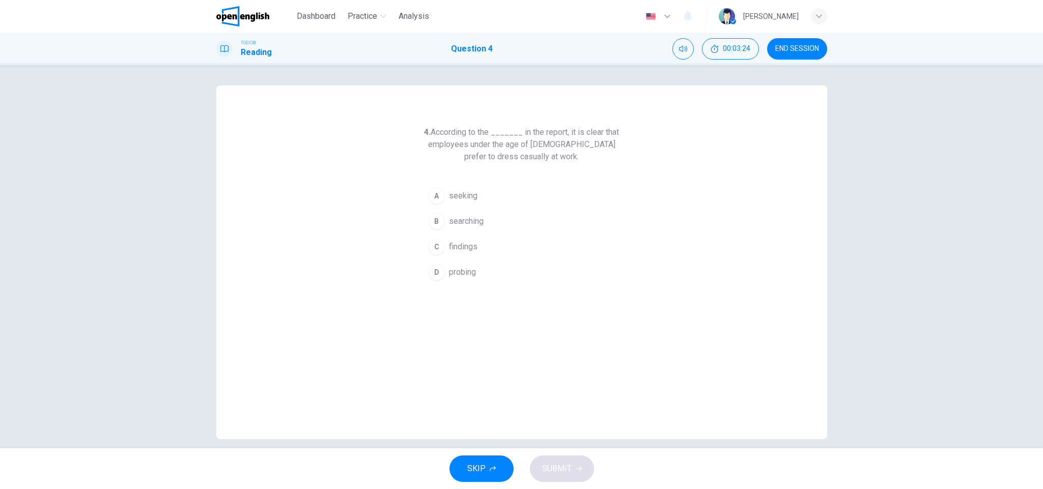
drag, startPoint x: 443, startPoint y: 192, endPoint x: 463, endPoint y: 320, distance: 128.8
click at [464, 320] on div "4. According to the _______ in the report, it is clear that employees under the…" at bounding box center [521, 262] width 611 height 354
click at [478, 224] on span "searching" at bounding box center [466, 221] width 35 height 12
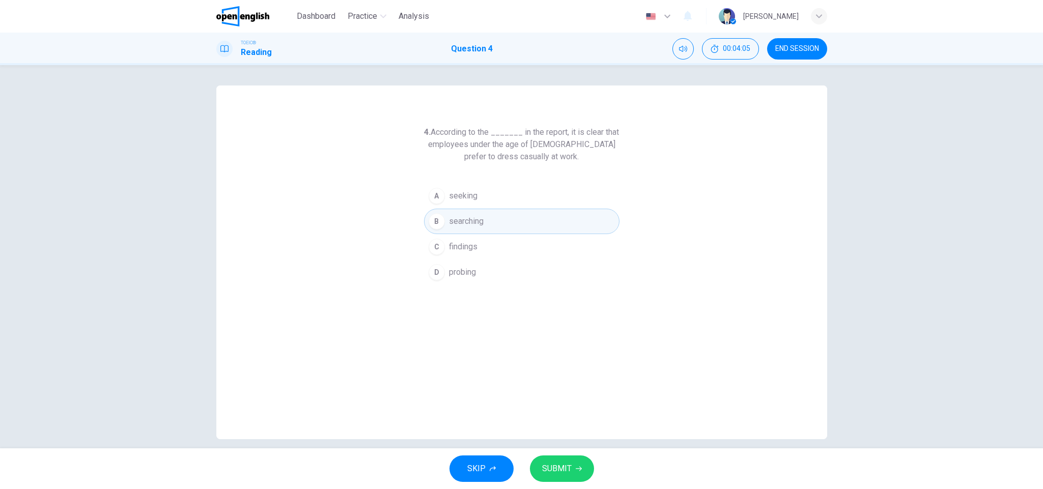
click at [354, 371] on div "4. According to the _______ in the report, it is clear that employees under the…" at bounding box center [521, 262] width 611 height 354
click at [559, 467] on span "SUBMIT" at bounding box center [557, 468] width 30 height 14
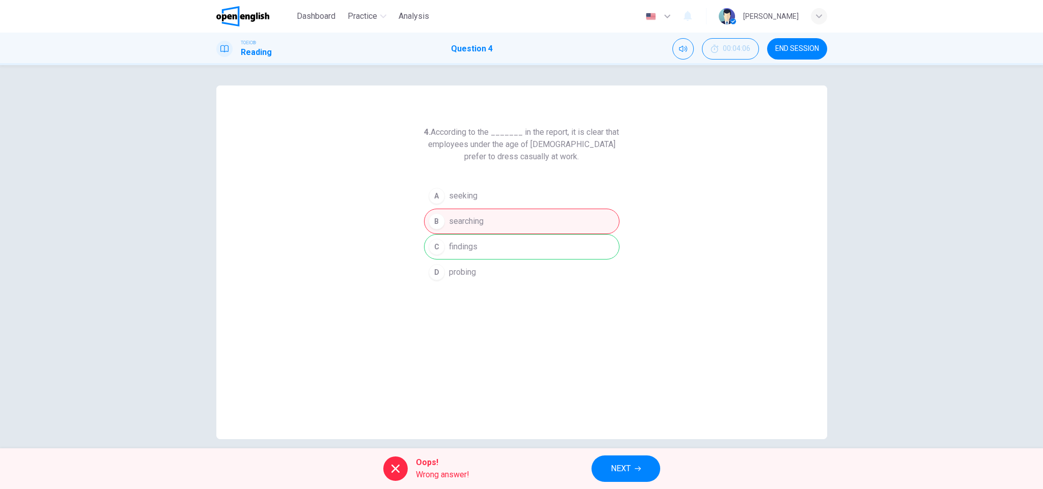
click at [533, 253] on div "A seeking B searching C findings D probing" at bounding box center [521, 234] width 195 height 102
click at [626, 470] on span "NEXT" at bounding box center [621, 468] width 20 height 14
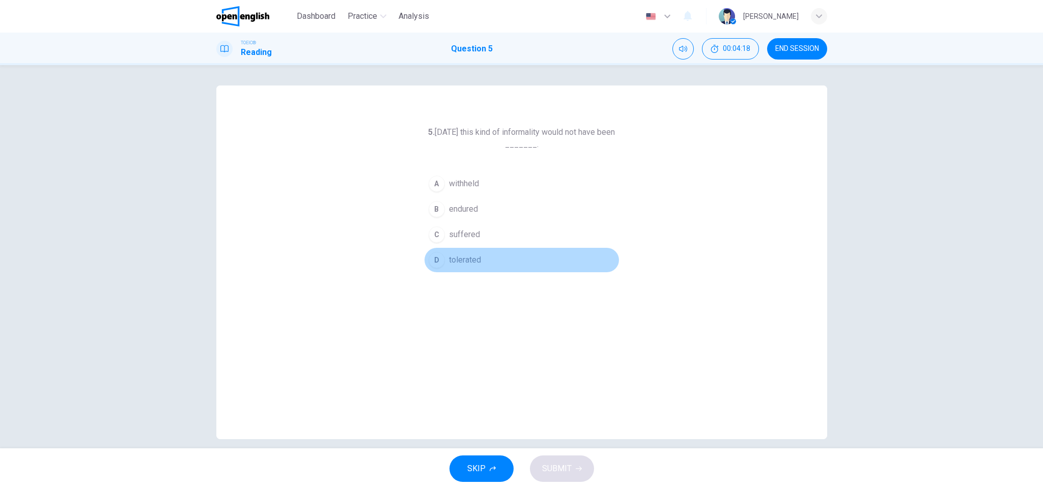
click at [473, 257] on span "tolerated" at bounding box center [465, 260] width 32 height 12
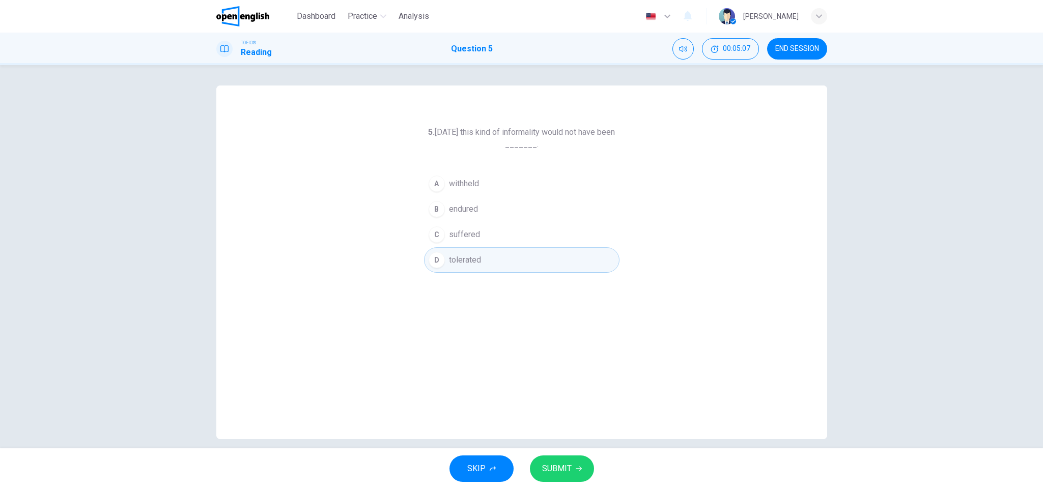
click at [469, 324] on div "5. Thirty years ago this kind of informality would not have been _______. A wit…" at bounding box center [521, 262] width 611 height 354
click at [566, 473] on span "SUBMIT" at bounding box center [557, 468] width 30 height 14
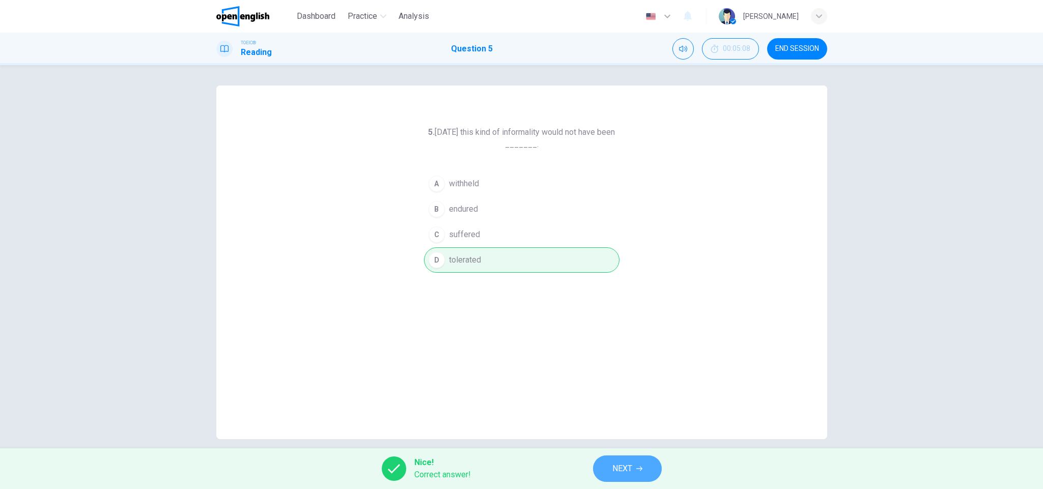
click at [628, 466] on span "NEXT" at bounding box center [622, 468] width 20 height 14
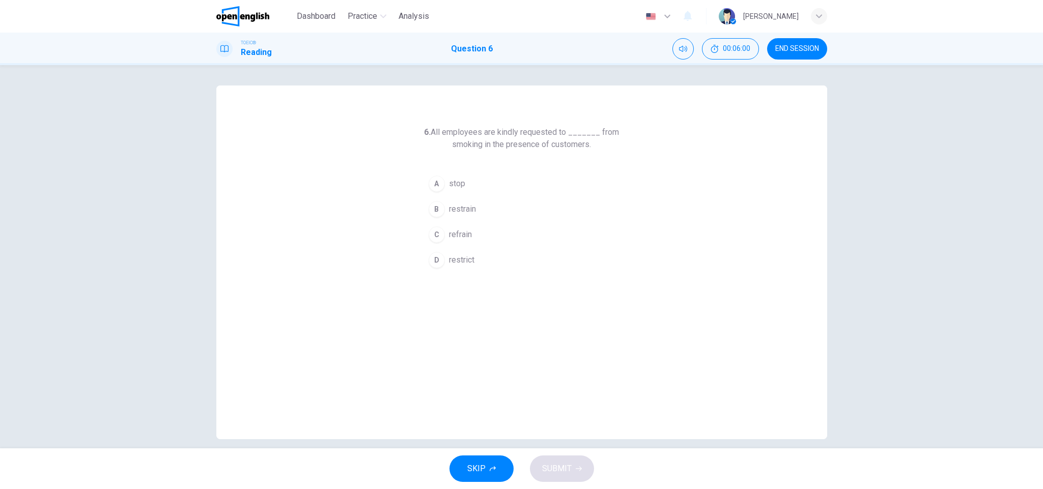
click at [534, 337] on div "6. All employees are kindly requested to _______ from smoking in the presence o…" at bounding box center [521, 262] width 611 height 354
click at [499, 365] on div "6. All employees are kindly requested to _______ from smoking in the presence o…" at bounding box center [521, 262] width 611 height 354
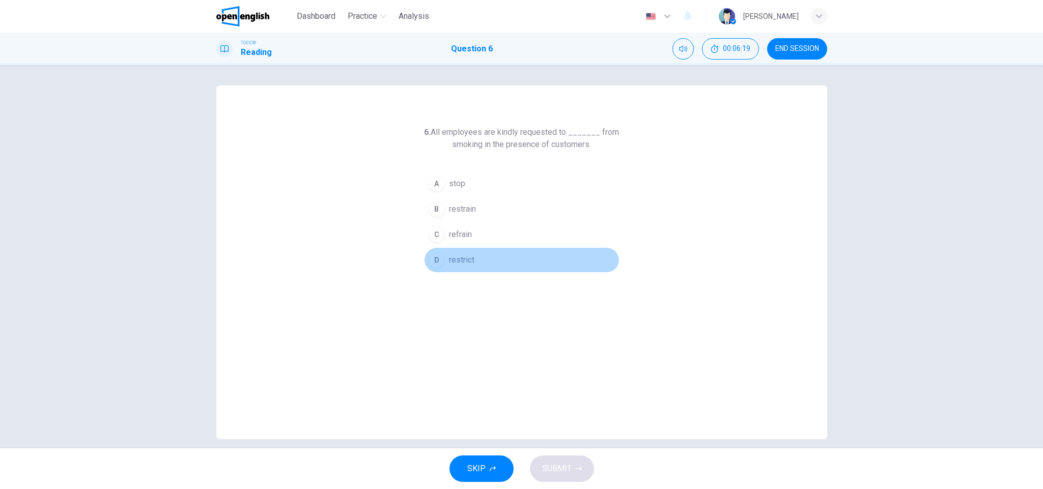
click at [475, 263] on button "D restrict" at bounding box center [521, 259] width 195 height 25
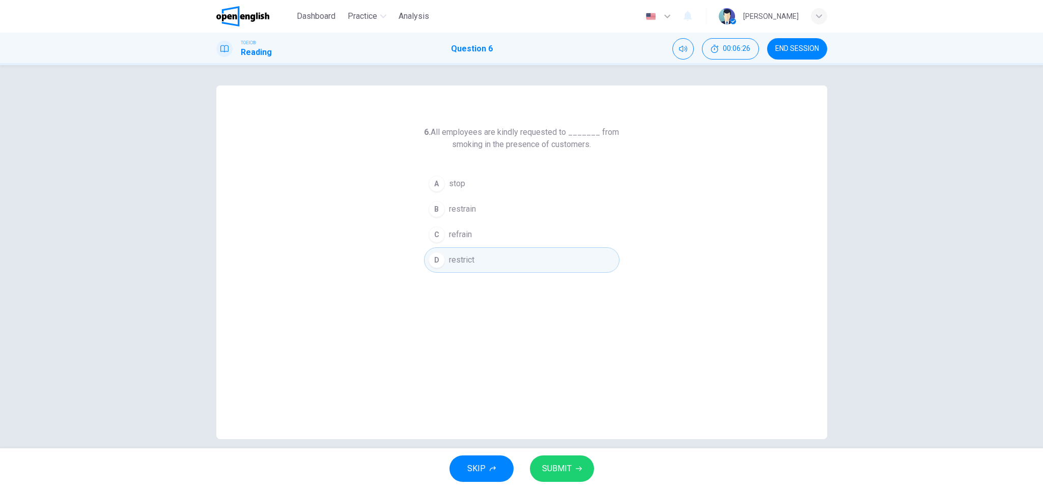
click at [497, 359] on div "6. All employees are kindly requested to _______ from smoking in the presence o…" at bounding box center [521, 262] width 611 height 354
click at [575, 466] on icon "button" at bounding box center [578, 469] width 6 height 6
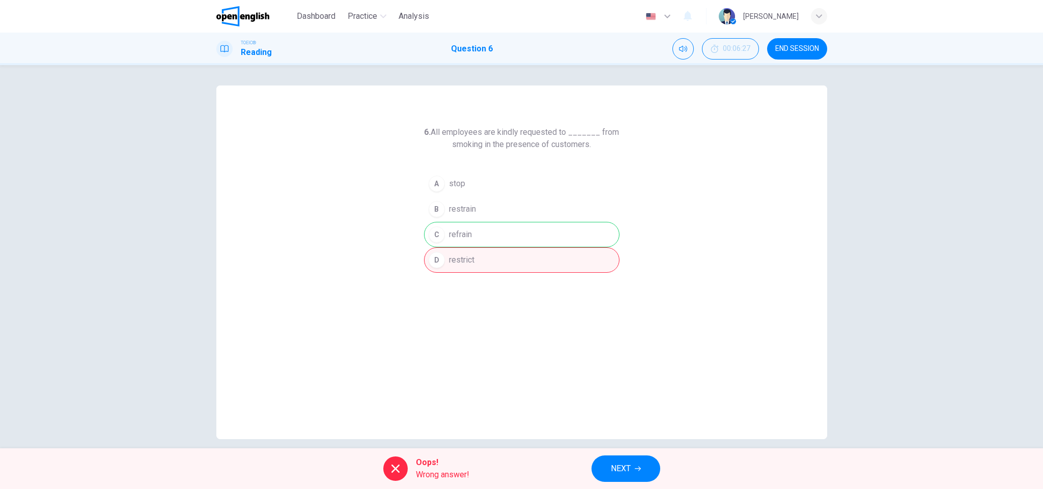
click at [499, 358] on div "6. All employees are kindly requested to _______ from smoking in the presence o…" at bounding box center [521, 262] width 611 height 354
click at [449, 470] on span "Wrong answer!" at bounding box center [442, 475] width 53 height 12
click at [626, 460] on button "NEXT" at bounding box center [625, 468] width 69 height 26
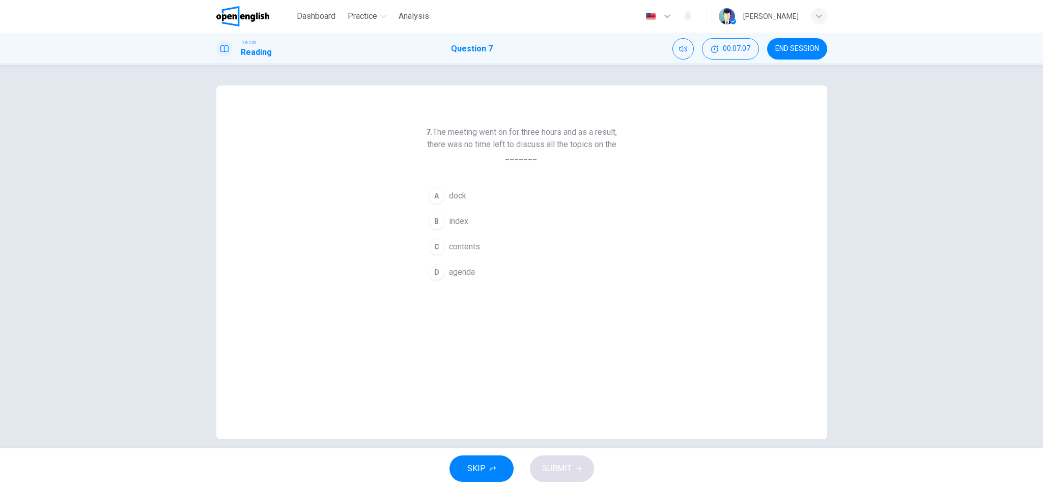
click at [458, 365] on div "7. The meeting went on for three hours and as a result, there was no time left …" at bounding box center [521, 262] width 611 height 354
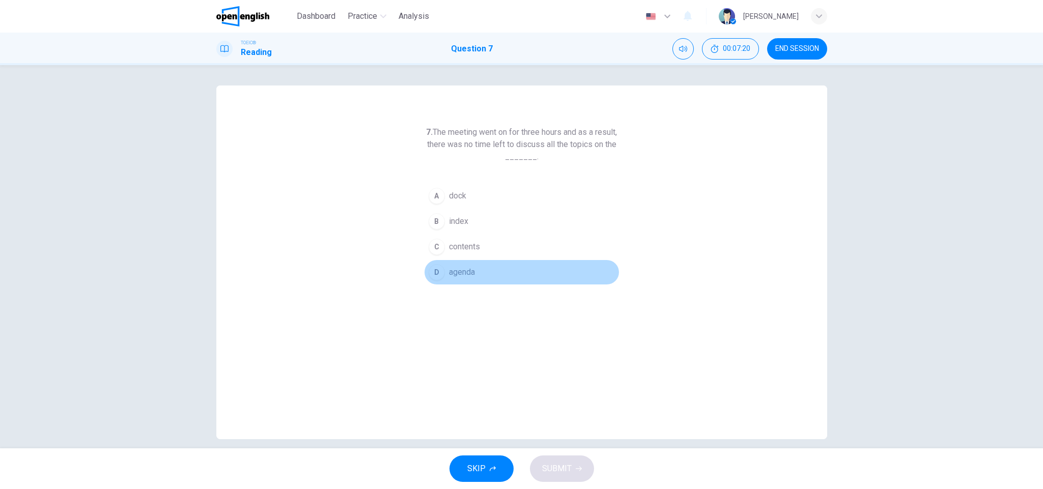
click at [463, 274] on span "agenda" at bounding box center [462, 272] width 26 height 12
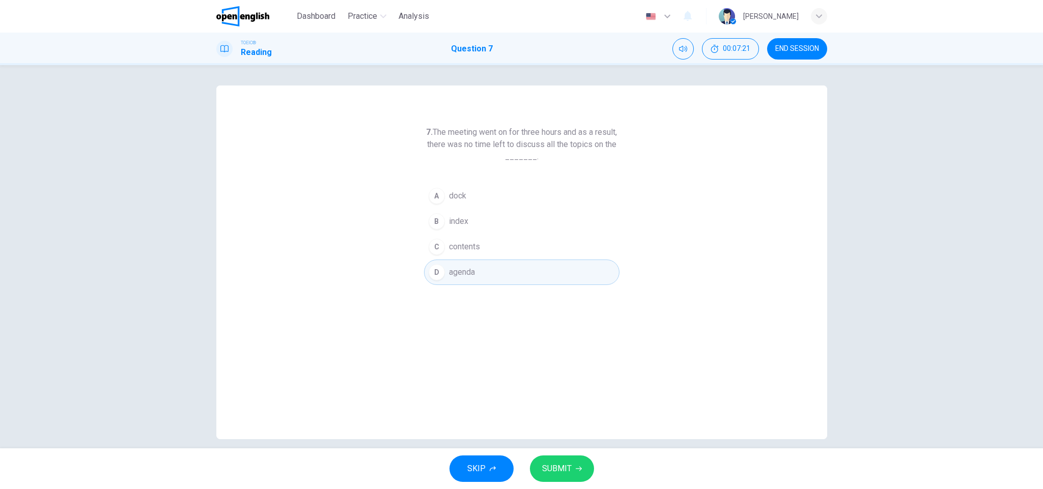
click at [554, 466] on span "SUBMIT" at bounding box center [557, 468] width 30 height 14
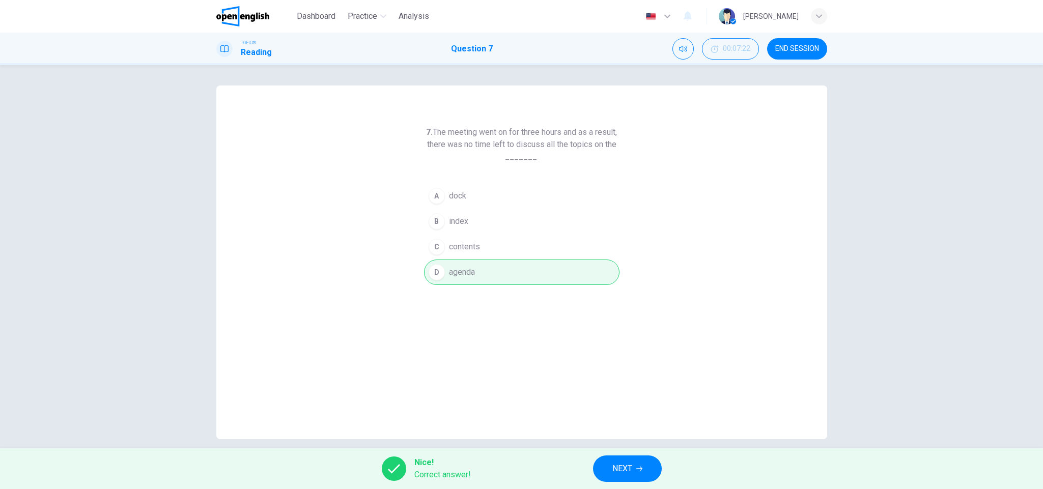
click at [626, 464] on span "NEXT" at bounding box center [622, 468] width 20 height 14
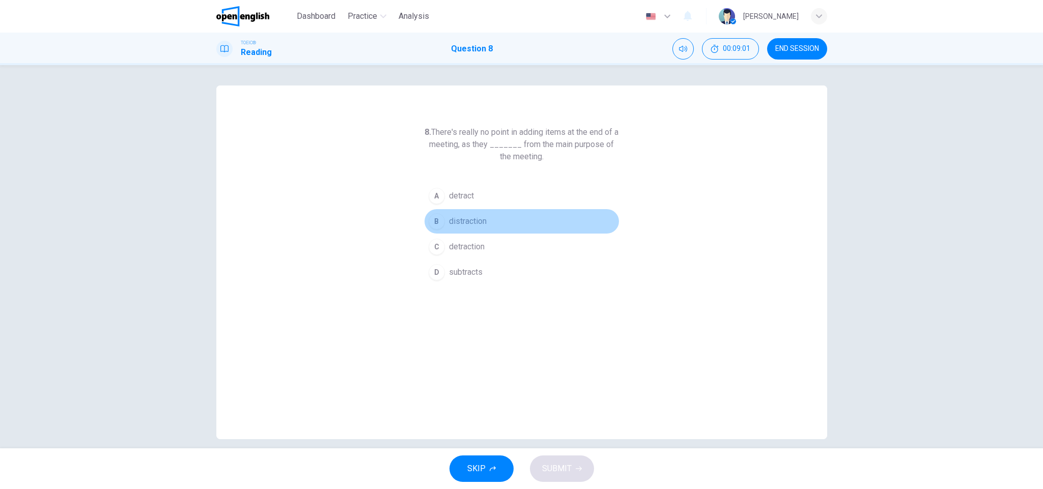
click at [484, 223] on button "B distraction" at bounding box center [521, 221] width 195 height 25
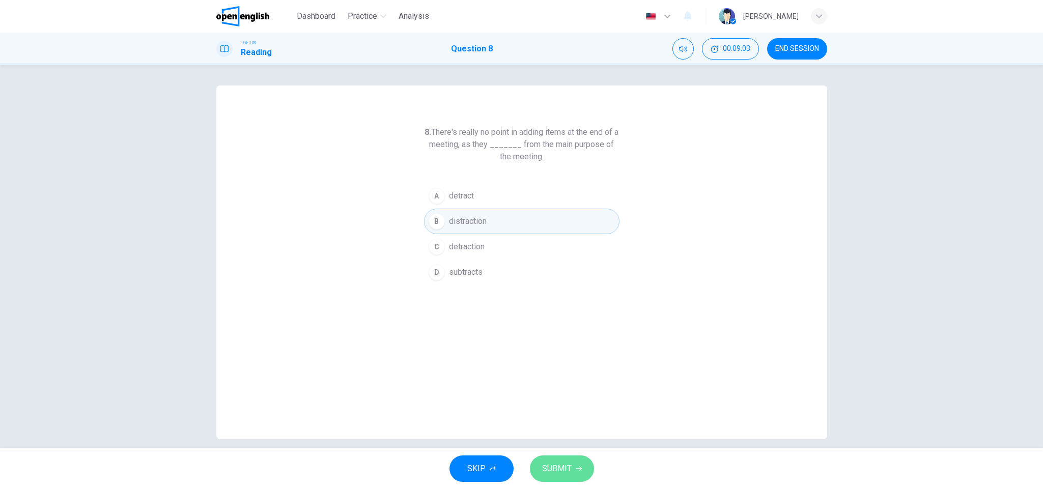
click at [565, 464] on span "SUBMIT" at bounding box center [557, 468] width 30 height 14
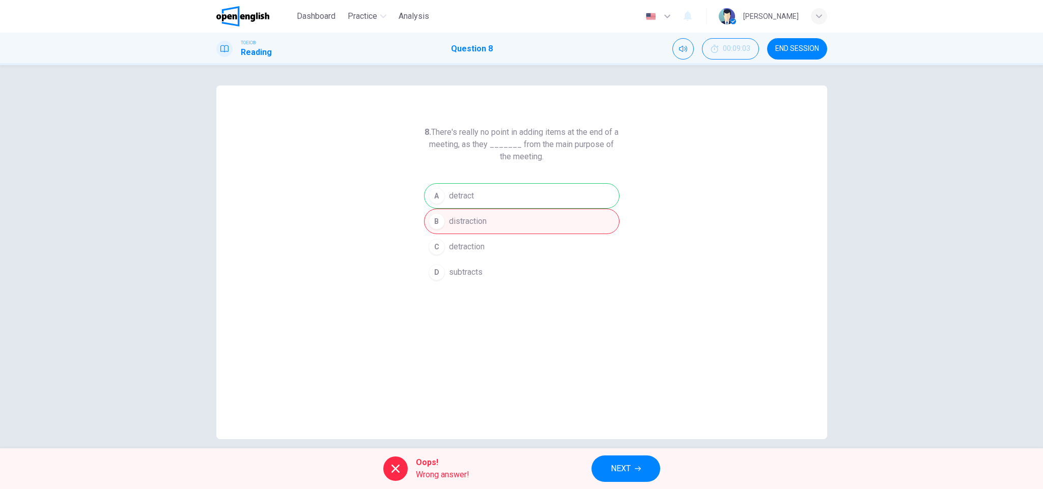
click at [622, 460] on button "NEXT" at bounding box center [625, 468] width 69 height 26
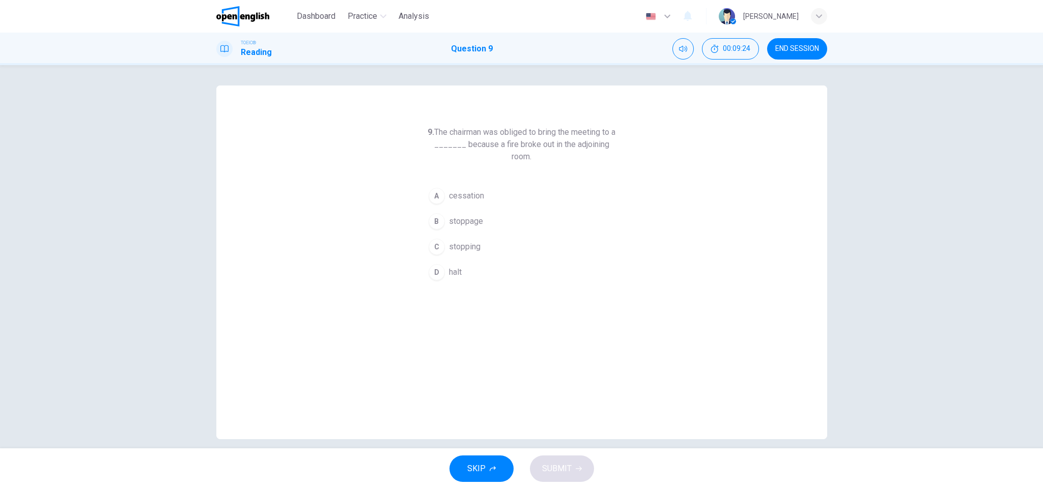
drag, startPoint x: 429, startPoint y: 127, endPoint x: 608, endPoint y: 143, distance: 179.3
click at [594, 144] on h6 "9. The chairman was obliged to bring the meeting to a _______ because a fire br…" at bounding box center [521, 144] width 195 height 37
drag, startPoint x: 615, startPoint y: 142, endPoint x: 472, endPoint y: 137, distance: 143.6
click at [472, 137] on div "9. The chairman was obliged to bring the meeting to a _______ because a fire br…" at bounding box center [521, 262] width 611 height 354
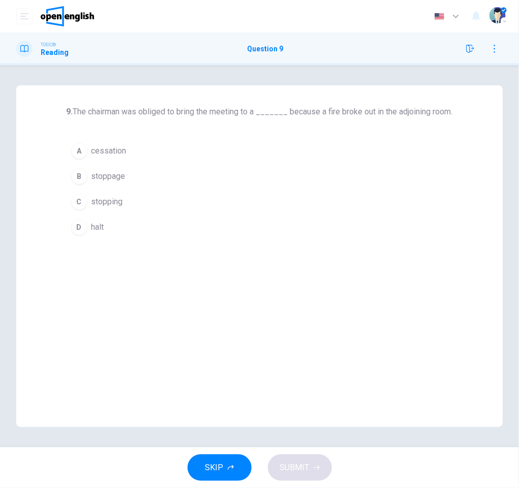
click at [134, 180] on button "B stoppage" at bounding box center [260, 176] width 387 height 25
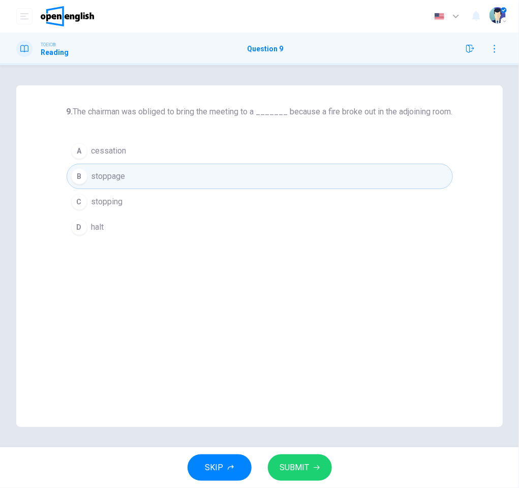
click at [295, 465] on span "SUBMIT" at bounding box center [295, 468] width 30 height 14
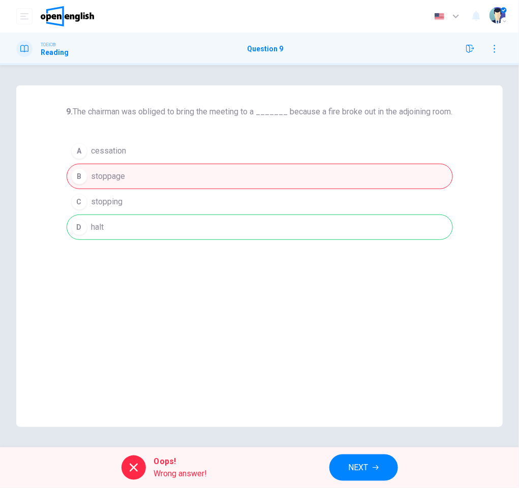
click at [343, 471] on button "NEXT" at bounding box center [364, 468] width 69 height 26
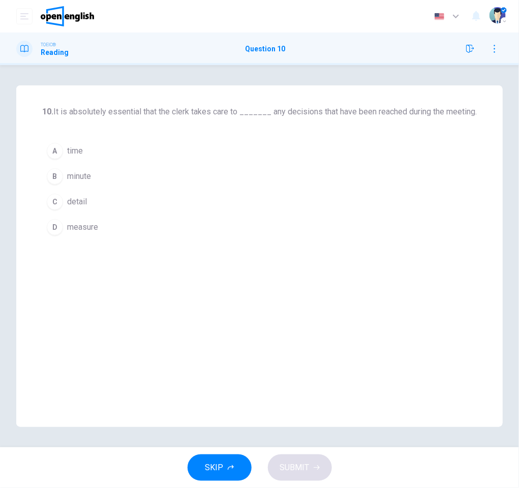
click at [78, 200] on span "detail" at bounding box center [77, 202] width 20 height 12
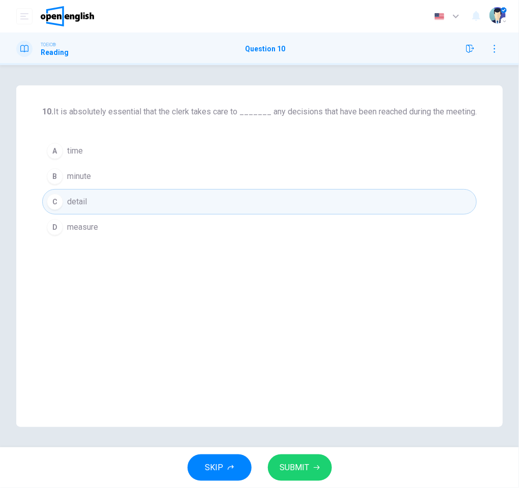
click at [309, 469] on button "SUBMIT" at bounding box center [300, 468] width 64 height 26
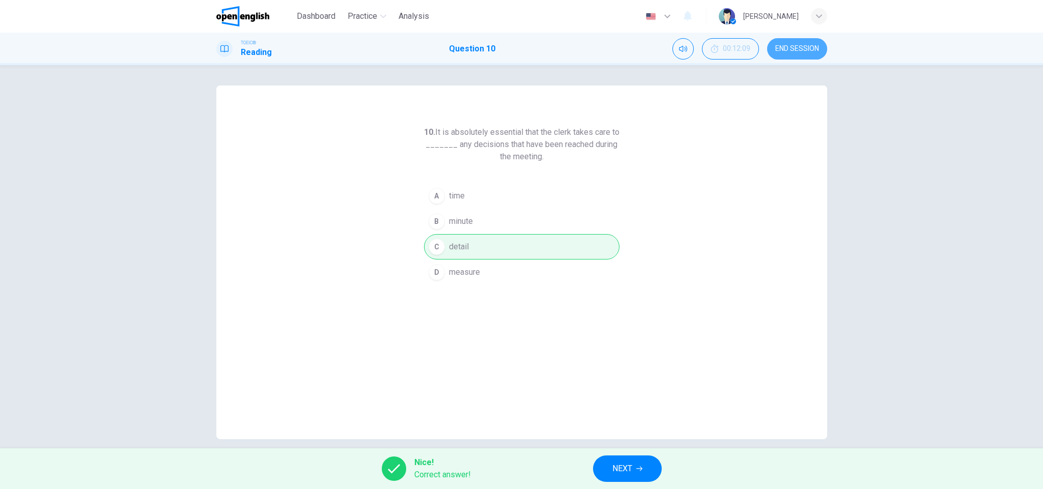
click at [816, 46] on span "END SESSION" at bounding box center [797, 49] width 44 height 8
